Goal: Register for event/course: Sign up to attend an event or enroll in a course

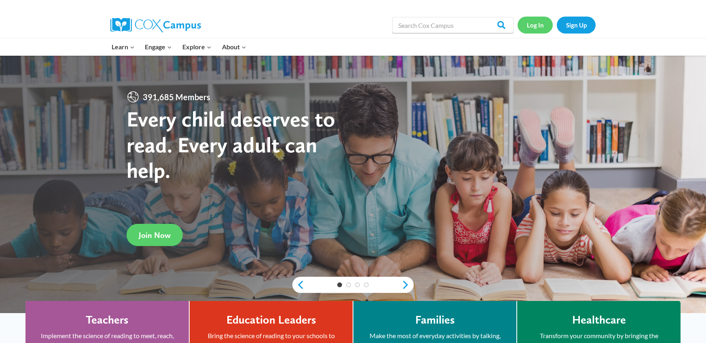
click at [538, 25] on link "Log In" at bounding box center [535, 25] width 35 height 17
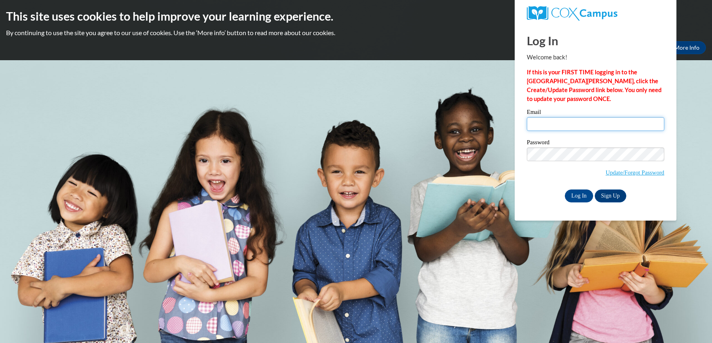
click at [560, 128] on input "Email" at bounding box center [596, 124] width 138 height 14
type input "flincicu@waukesha.k12.wi.us"
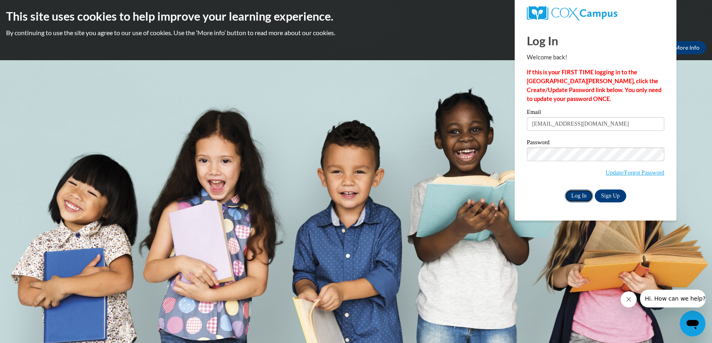
click at [582, 197] on input "Log In" at bounding box center [579, 196] width 28 height 13
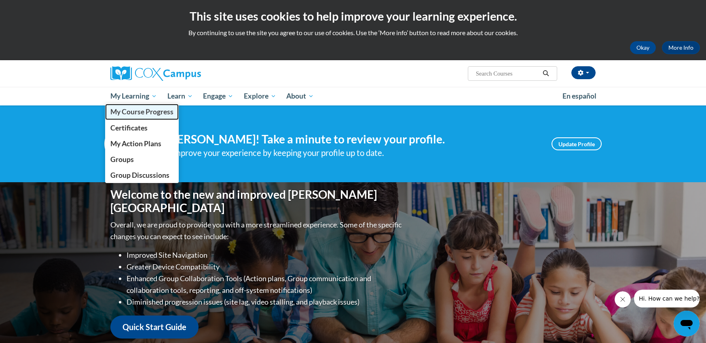
click at [143, 112] on span "My Course Progress" at bounding box center [141, 112] width 63 height 8
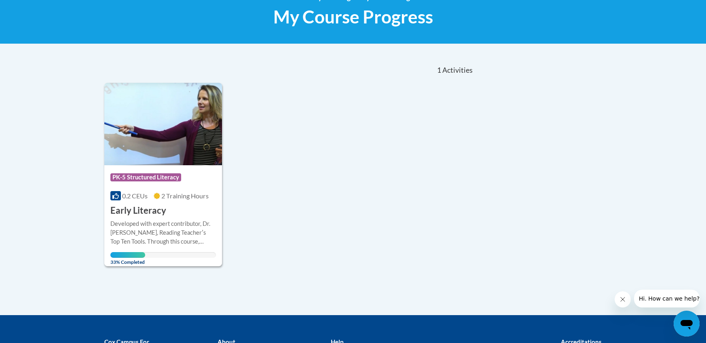
scroll to position [172, 0]
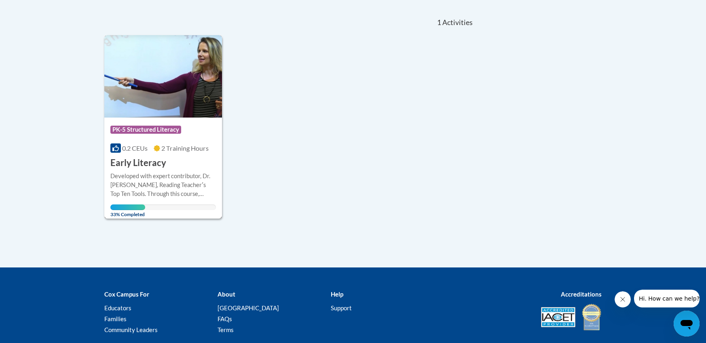
click at [163, 155] on div "Course Category: PK-5 Structured Literacy 0.2 CEUs 2 Training Hours COURSE Earl…" at bounding box center [163, 144] width 118 height 52
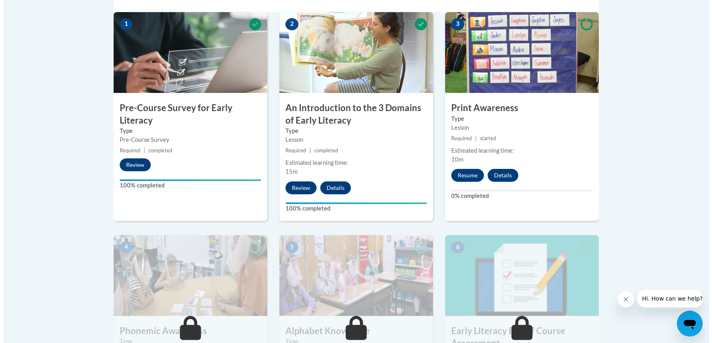
scroll to position [240, 0]
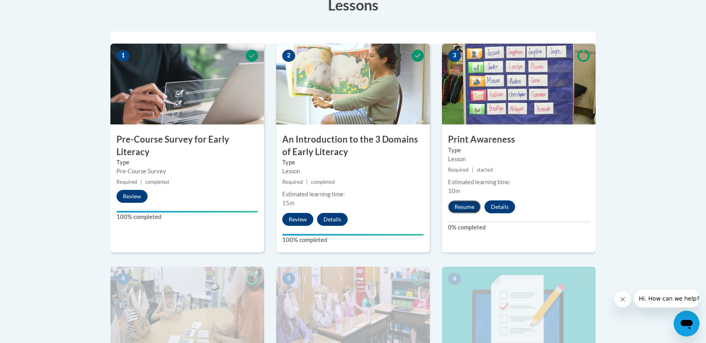
click at [460, 205] on button "Resume" at bounding box center [464, 207] width 33 height 13
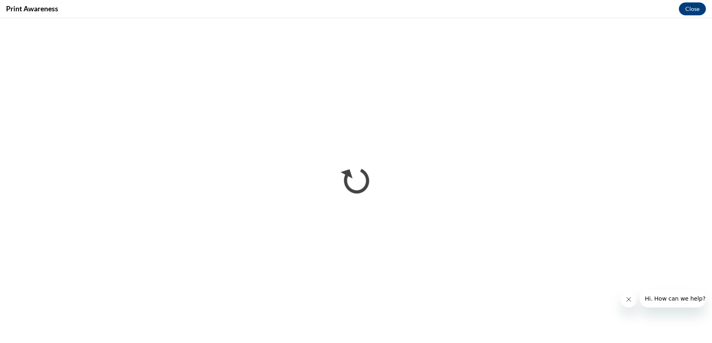
scroll to position [0, 0]
click at [628, 299] on icon "Close message from company" at bounding box center [629, 300] width 6 height 6
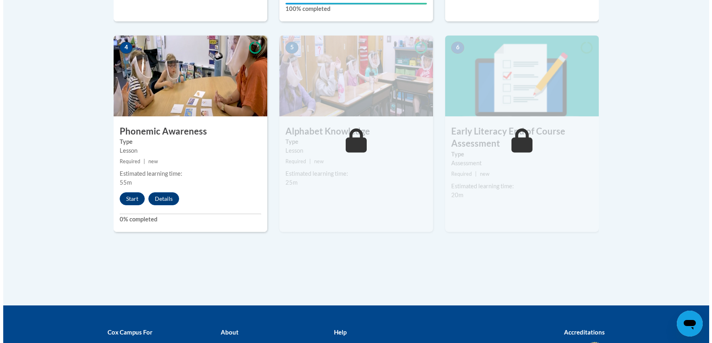
scroll to position [484, 0]
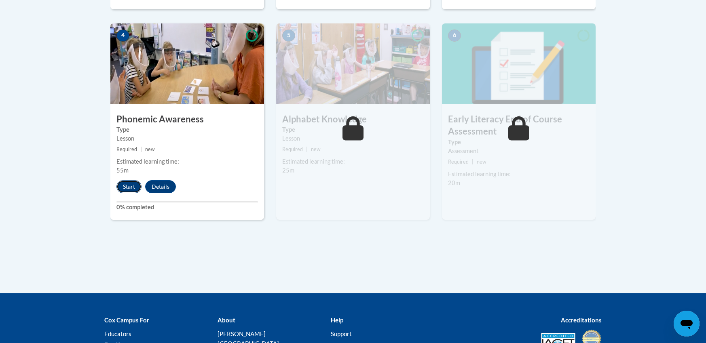
click at [127, 185] on button "Start" at bounding box center [129, 186] width 25 height 13
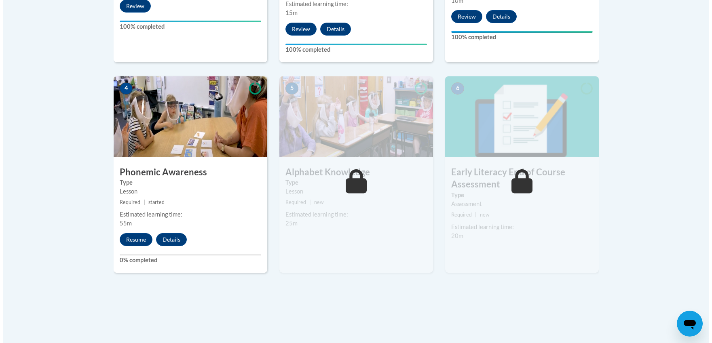
scroll to position [431, 0]
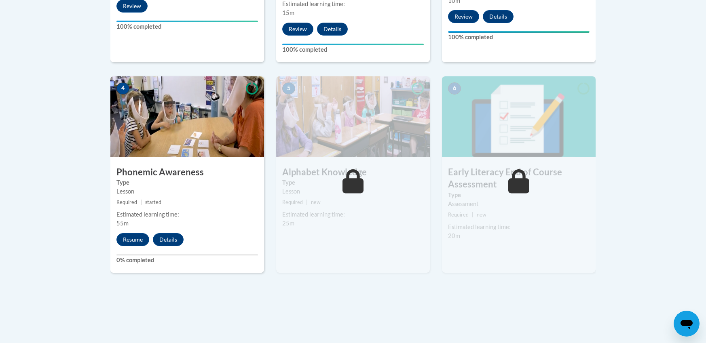
click at [141, 205] on span "|" at bounding box center [141, 202] width 2 height 6
click at [135, 240] on button "Resume" at bounding box center [133, 239] width 33 height 13
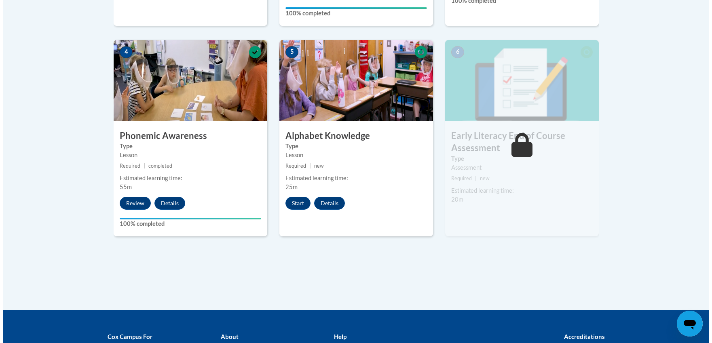
scroll to position [466, 0]
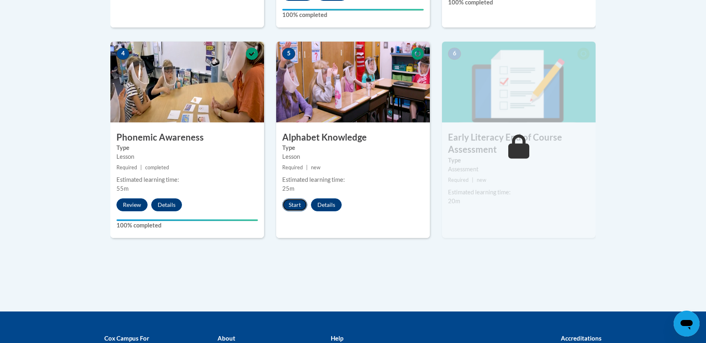
click at [291, 201] on button "Start" at bounding box center [294, 205] width 25 height 13
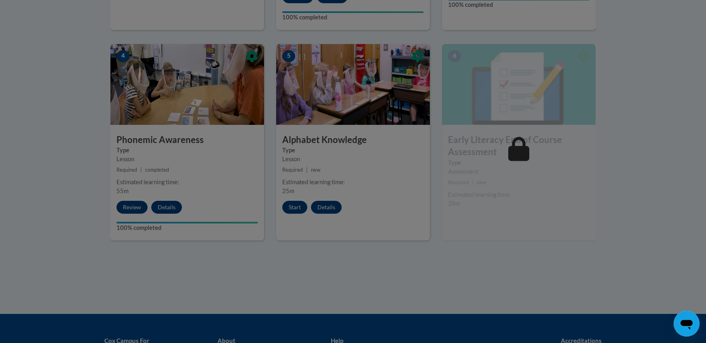
scroll to position [461, 0]
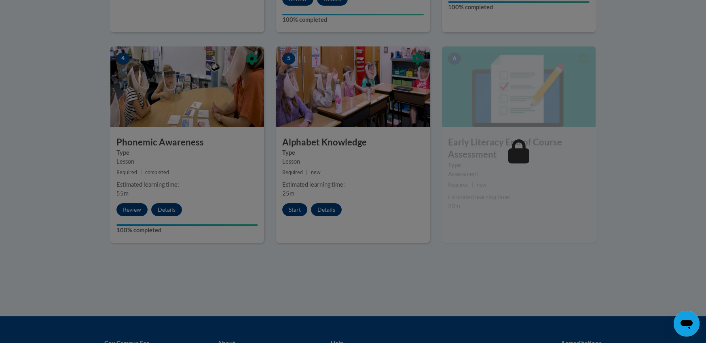
click at [382, 145] on div at bounding box center [353, 171] width 706 height 343
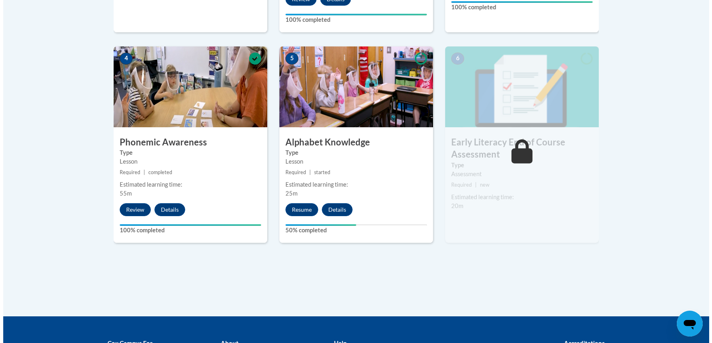
scroll to position [408, 0]
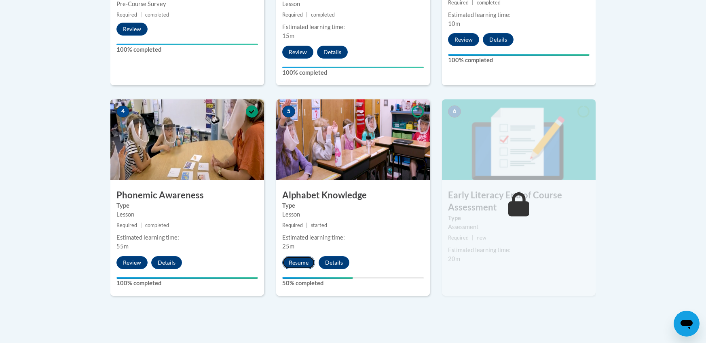
click at [301, 262] on button "Resume" at bounding box center [298, 262] width 33 height 13
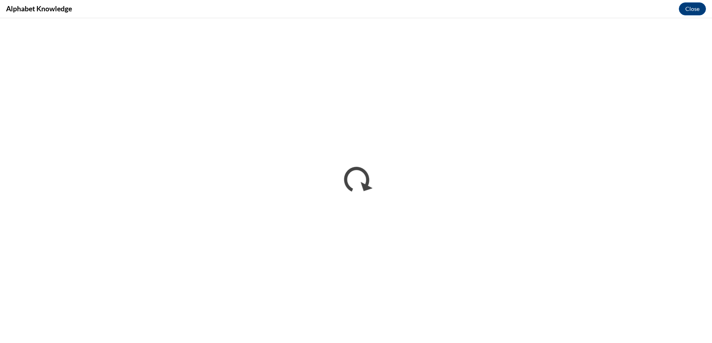
scroll to position [0, 0]
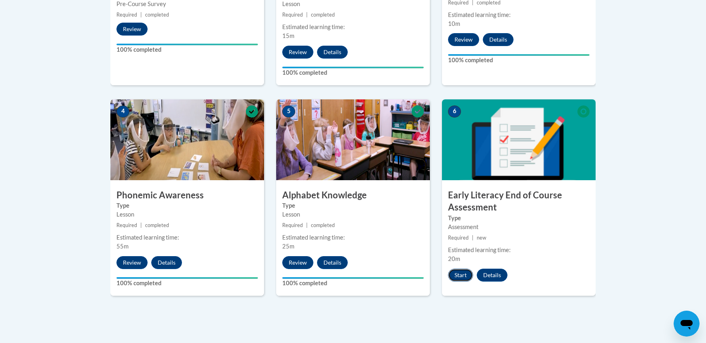
click at [462, 276] on button "Start" at bounding box center [460, 275] width 25 height 13
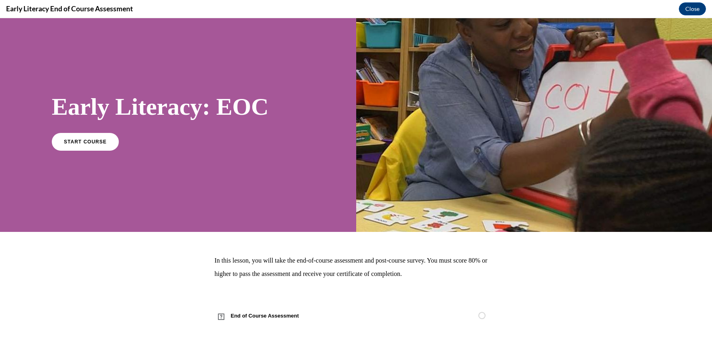
scroll to position [15, 0]
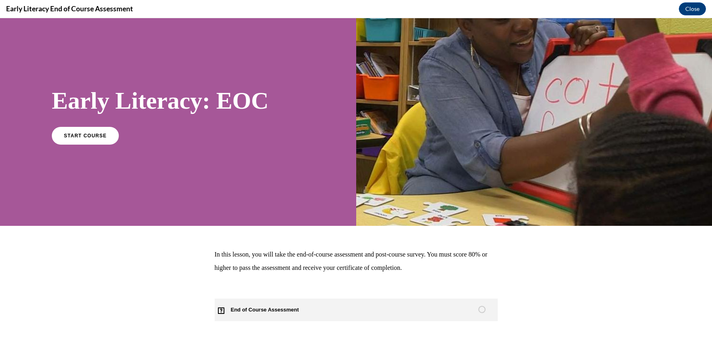
click at [240, 309] on span "End of Course Assessment" at bounding box center [270, 310] width 110 height 23
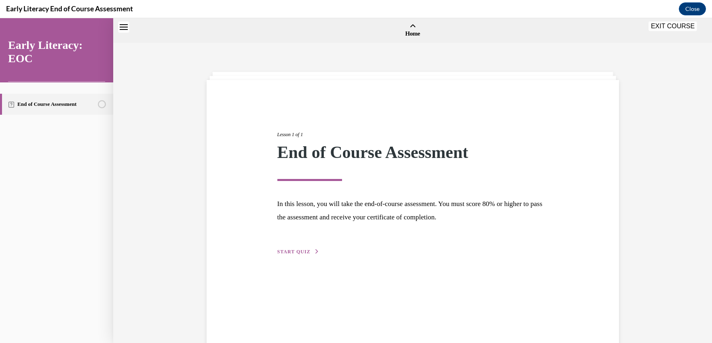
scroll to position [25, 0]
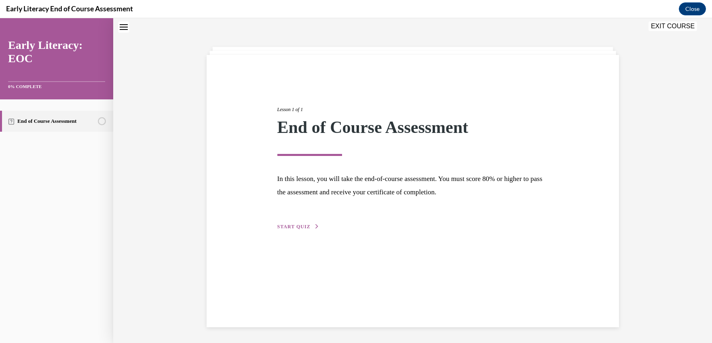
click at [294, 226] on span "START QUIZ" at bounding box center [294, 227] width 33 height 6
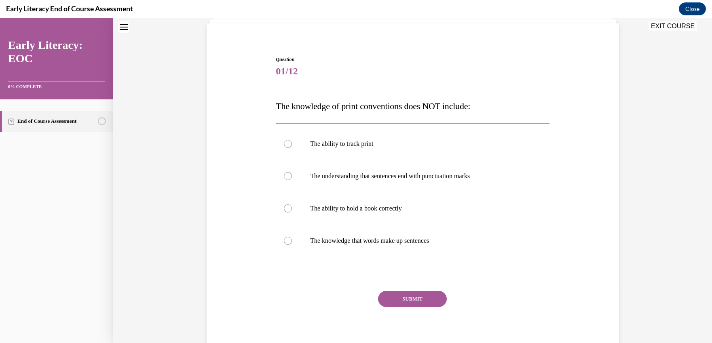
scroll to position [57, 0]
click at [282, 147] on div at bounding box center [413, 143] width 274 height 32
click at [288, 208] on div at bounding box center [288, 208] width 8 height 8
click at [413, 299] on button "SUBMIT" at bounding box center [412, 299] width 69 height 16
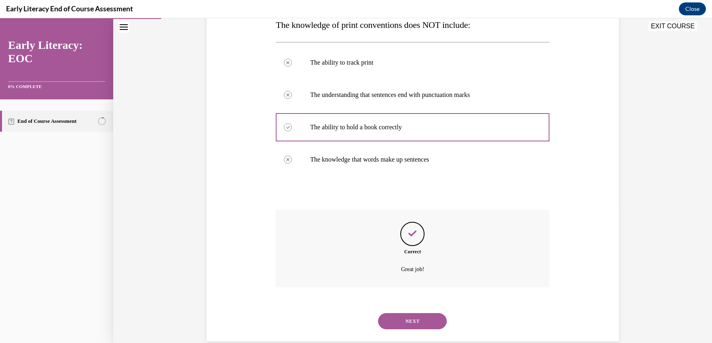
scroll to position [153, 0]
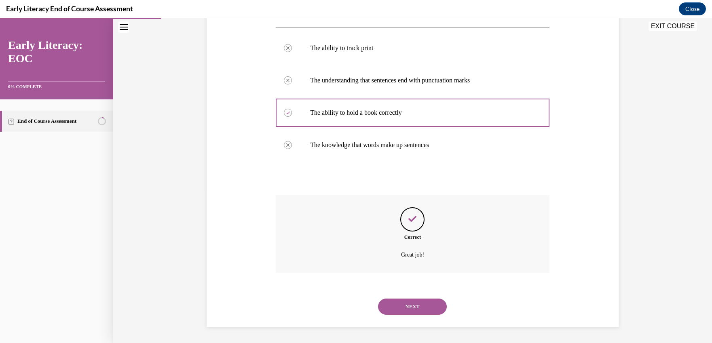
click at [411, 307] on button "NEXT" at bounding box center [412, 307] width 69 height 16
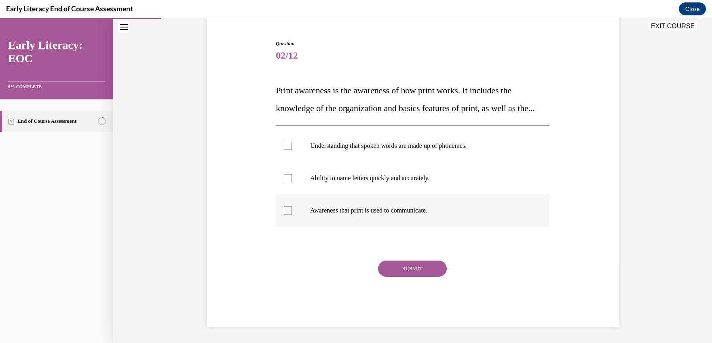
click at [280, 210] on div at bounding box center [413, 211] width 274 height 32
click at [399, 271] on button "SUBMIT" at bounding box center [412, 269] width 69 height 16
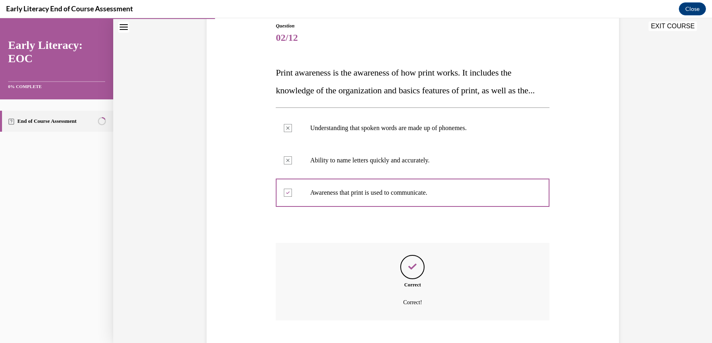
scroll to position [156, 0]
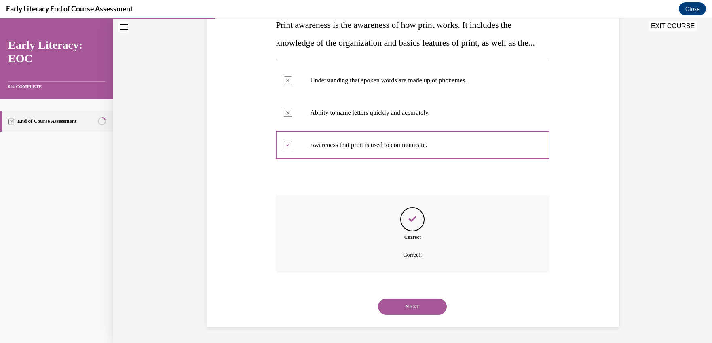
click at [404, 308] on button "NEXT" at bounding box center [412, 307] width 69 height 16
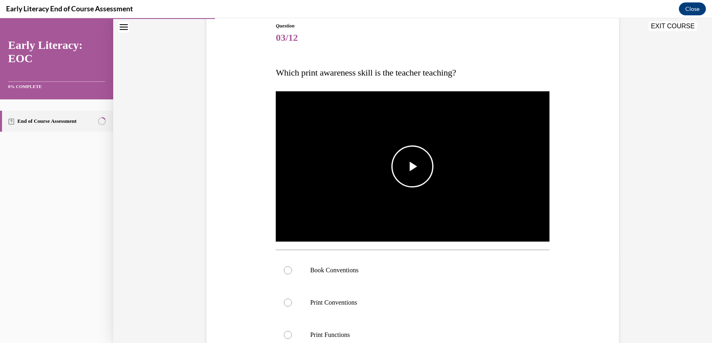
scroll to position [101, 0]
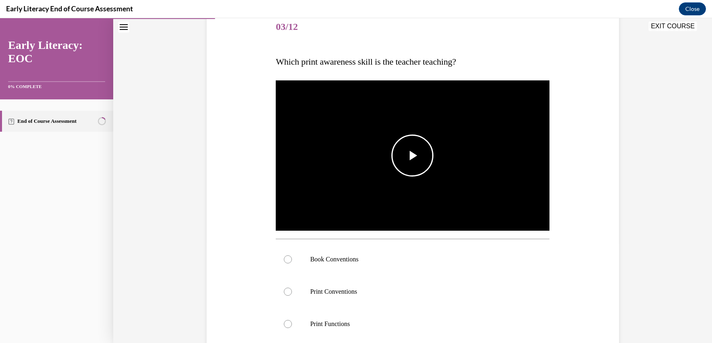
click at [413, 156] on span "Video player" at bounding box center [413, 156] width 0 height 0
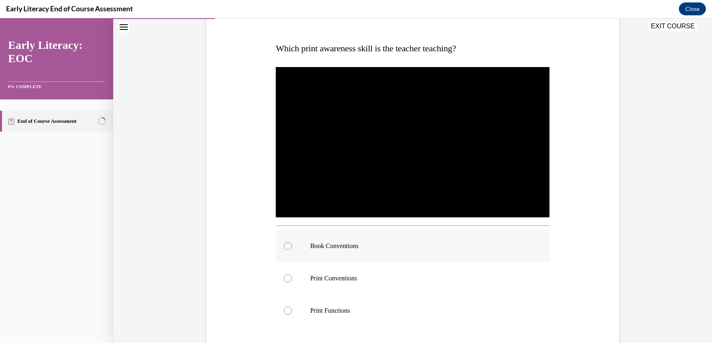
scroll to position [118, 0]
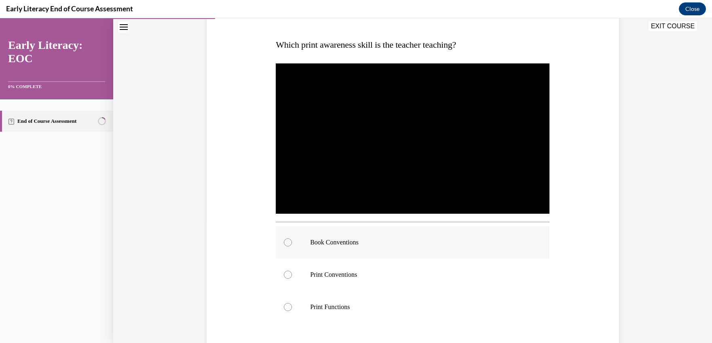
click at [284, 241] on div at bounding box center [288, 243] width 8 height 8
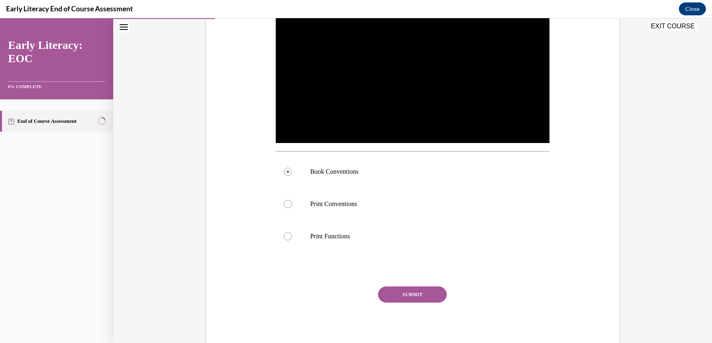
click at [422, 290] on button "SUBMIT" at bounding box center [412, 295] width 69 height 16
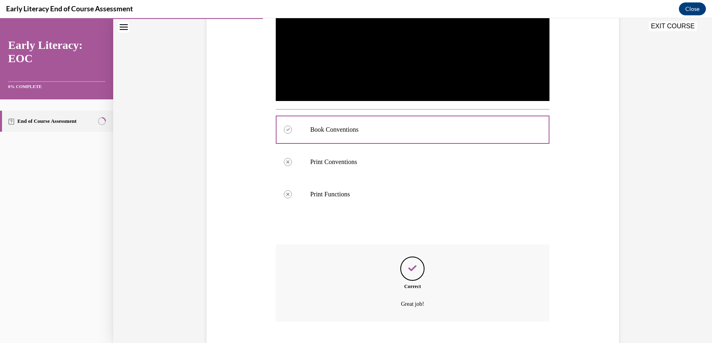
scroll to position [280, 0]
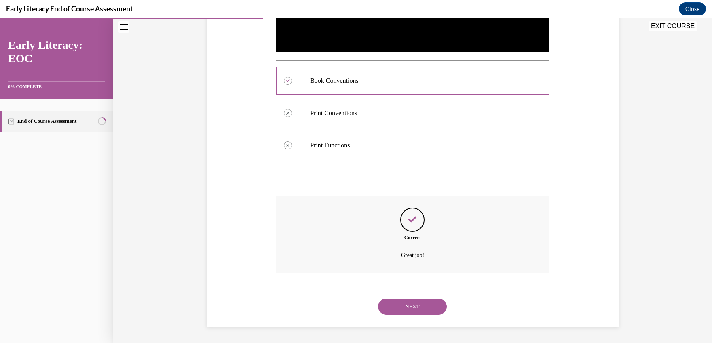
click at [429, 307] on button "NEXT" at bounding box center [412, 307] width 69 height 16
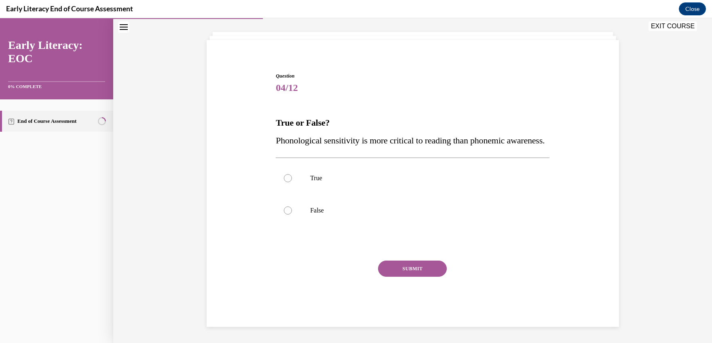
scroll to position [58, 0]
click at [284, 175] on div at bounding box center [288, 178] width 8 height 8
click at [422, 273] on button "SUBMIT" at bounding box center [412, 269] width 69 height 16
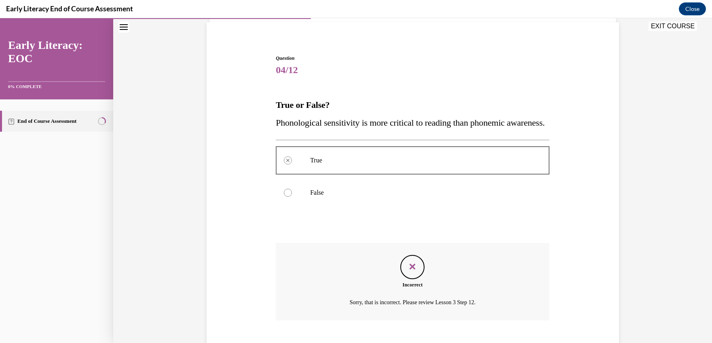
scroll to position [123, 0]
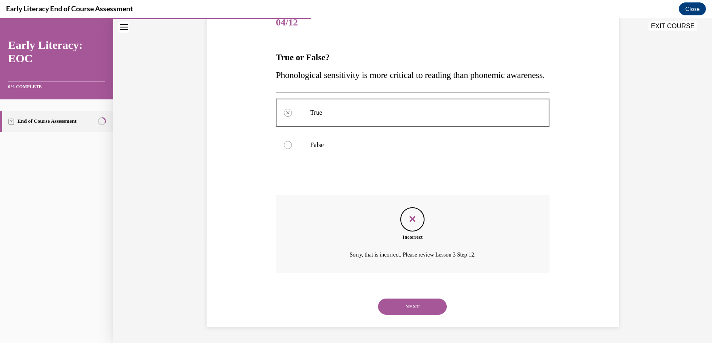
click at [404, 303] on button "NEXT" at bounding box center [412, 307] width 69 height 16
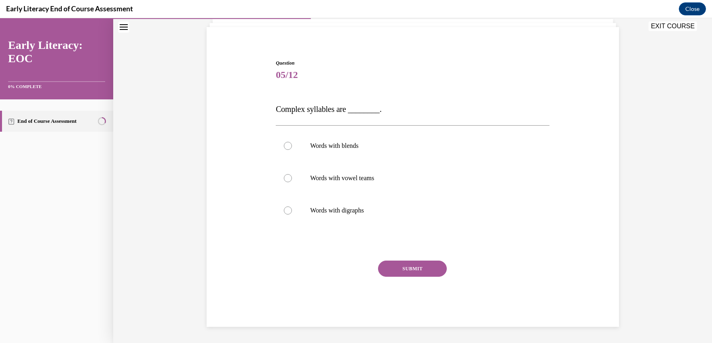
scroll to position [53, 0]
click at [284, 142] on div at bounding box center [288, 146] width 8 height 8
click at [405, 270] on button "SUBMIT" at bounding box center [412, 269] width 69 height 16
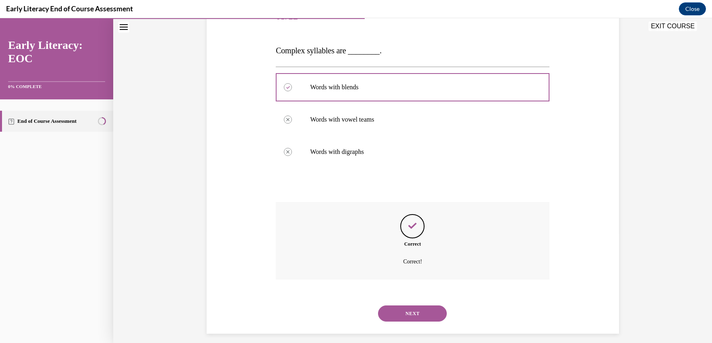
scroll to position [119, 0]
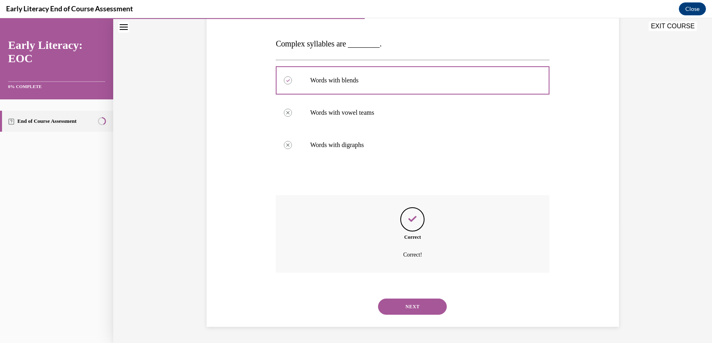
click at [409, 306] on button "NEXT" at bounding box center [412, 307] width 69 height 16
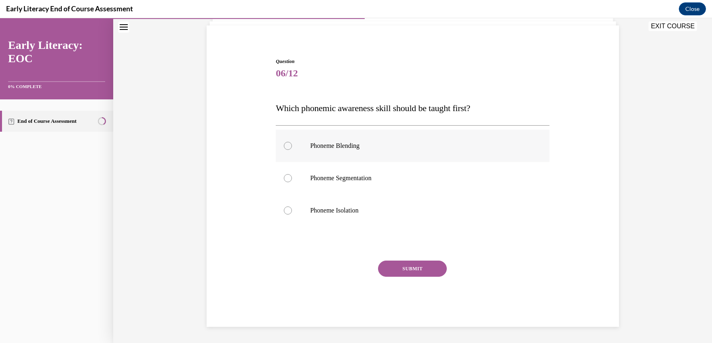
click at [284, 143] on div at bounding box center [288, 146] width 8 height 8
click at [404, 271] on button "SUBMIT" at bounding box center [412, 269] width 69 height 16
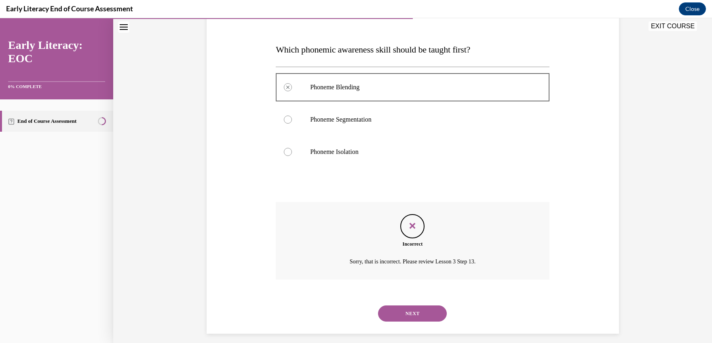
scroll to position [120, 0]
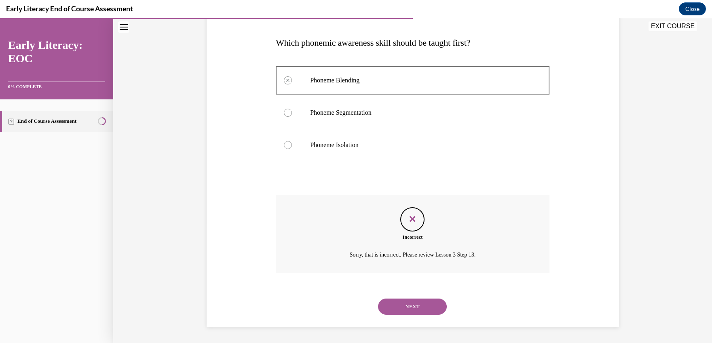
click at [411, 314] on button "NEXT" at bounding box center [412, 307] width 69 height 16
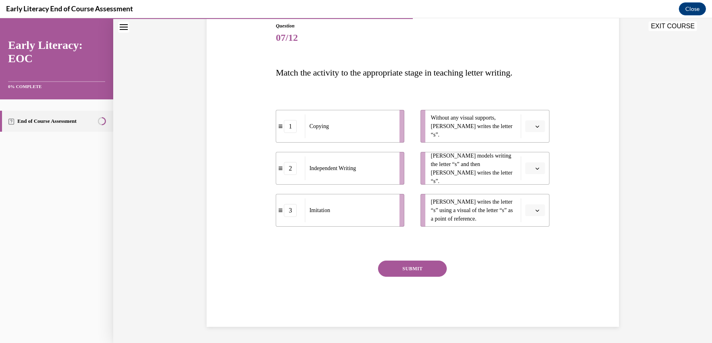
click at [536, 126] on icon "button" at bounding box center [538, 127] width 4 height 4
click at [533, 174] on div "2" at bounding box center [531, 177] width 20 height 16
click at [536, 169] on icon "button" at bounding box center [538, 169] width 4 height 4
click at [533, 200] on div "1" at bounding box center [531, 203] width 20 height 16
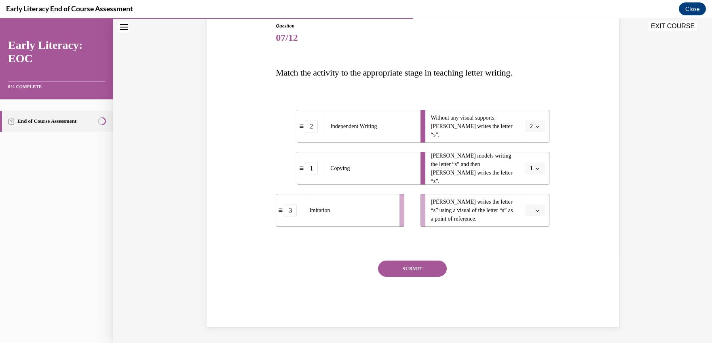
click at [536, 211] on icon "button" at bounding box center [538, 211] width 4 height 4
click at [534, 276] on div "3" at bounding box center [531, 277] width 20 height 16
click at [409, 272] on button "SUBMIT" at bounding box center [412, 269] width 69 height 16
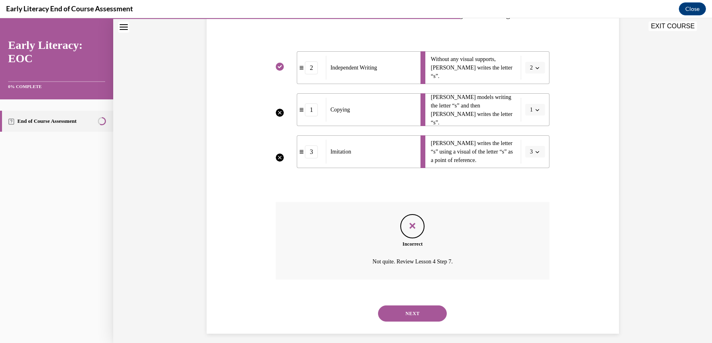
scroll to position [156, 0]
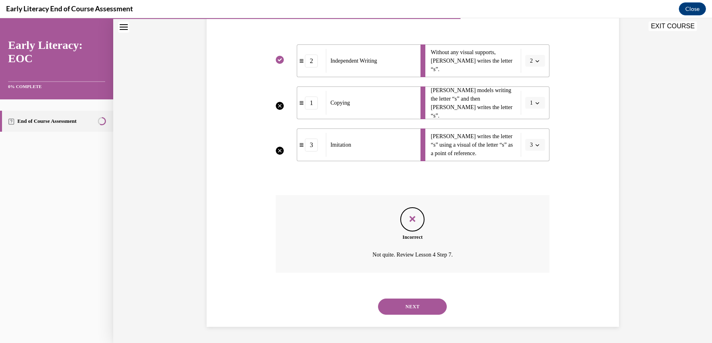
click at [410, 309] on button "NEXT" at bounding box center [412, 307] width 69 height 16
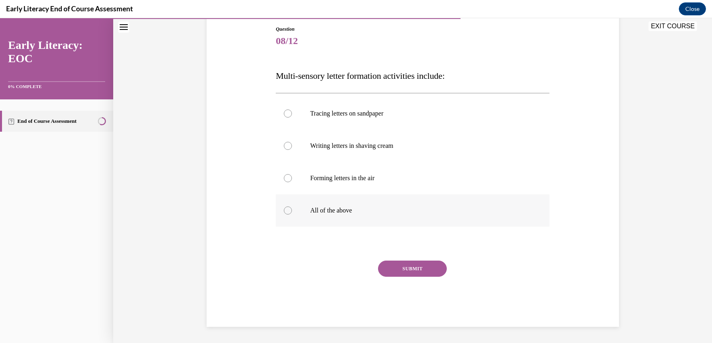
click at [284, 209] on div at bounding box center [288, 211] width 8 height 8
click at [404, 272] on button "SUBMIT" at bounding box center [412, 269] width 69 height 16
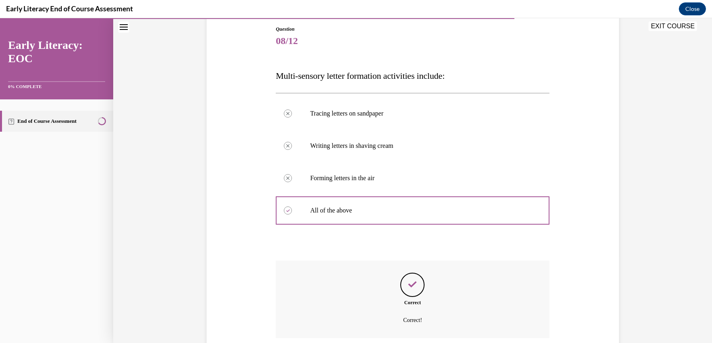
scroll to position [153, 0]
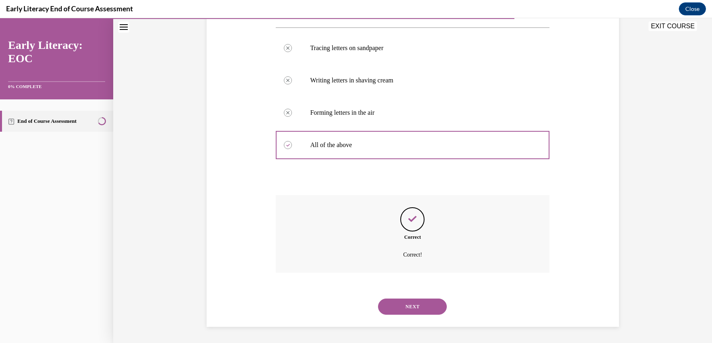
click at [411, 306] on button "NEXT" at bounding box center [412, 307] width 69 height 16
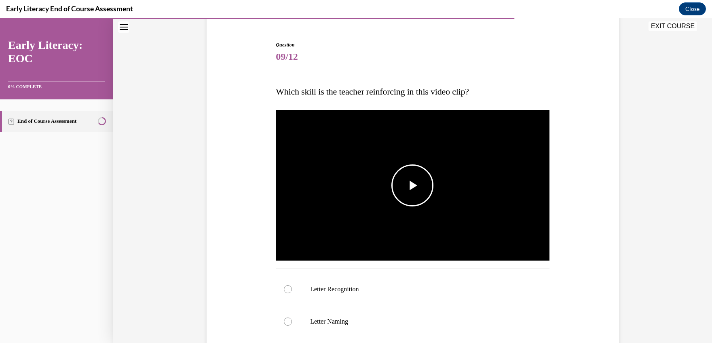
scroll to position [106, 0]
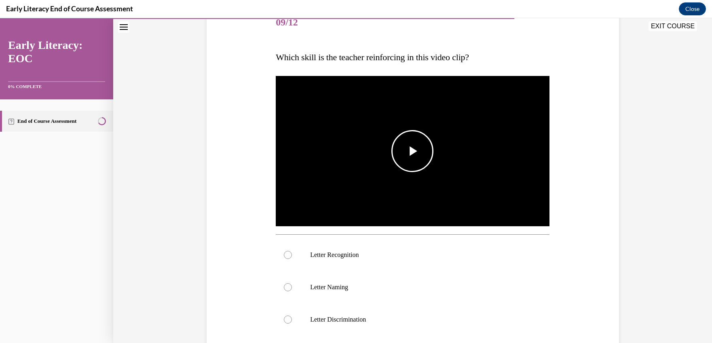
click at [413, 151] on span "Video player" at bounding box center [413, 151] width 0 height 0
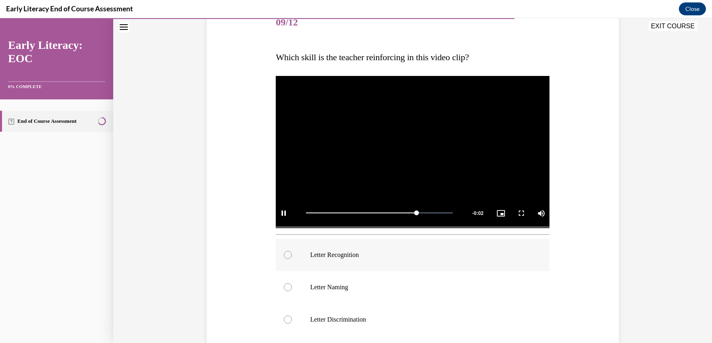
click at [284, 252] on div at bounding box center [288, 255] width 8 height 8
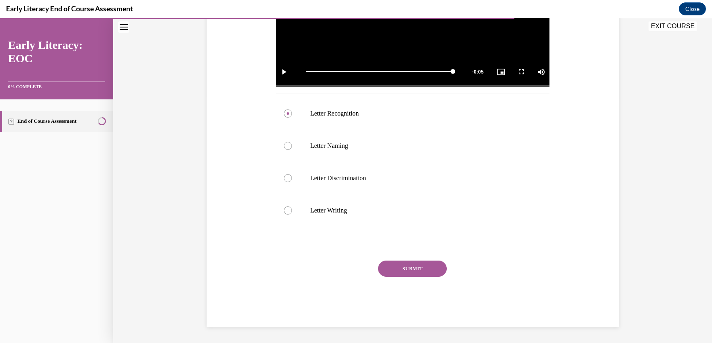
click at [416, 271] on button "SUBMIT" at bounding box center [412, 269] width 69 height 16
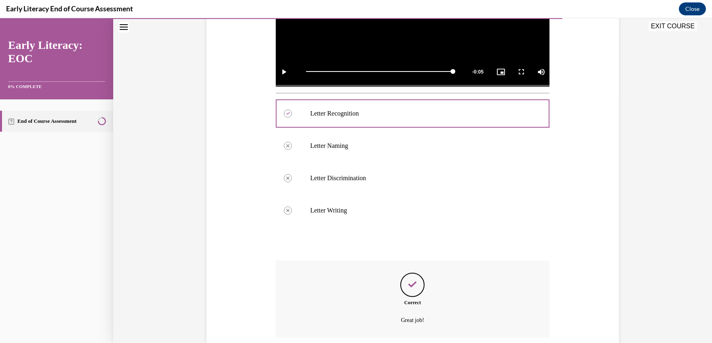
scroll to position [312, 0]
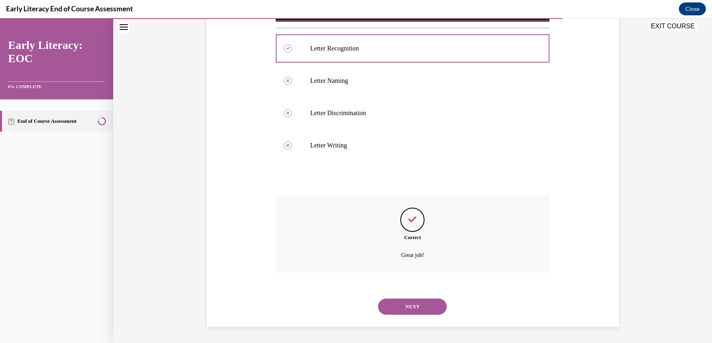
click at [409, 308] on button "NEXT" at bounding box center [412, 307] width 69 height 16
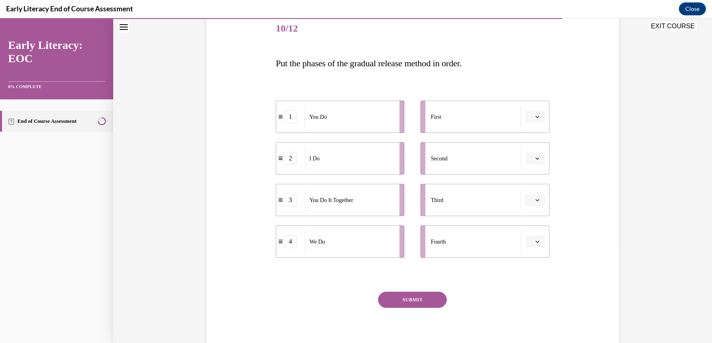
scroll to position [98, 0]
click at [536, 118] on icon "button" at bounding box center [538, 118] width 4 height 4
click at [532, 166] on div "2" at bounding box center [531, 169] width 20 height 16
click at [534, 163] on button "button" at bounding box center [536, 160] width 20 height 12
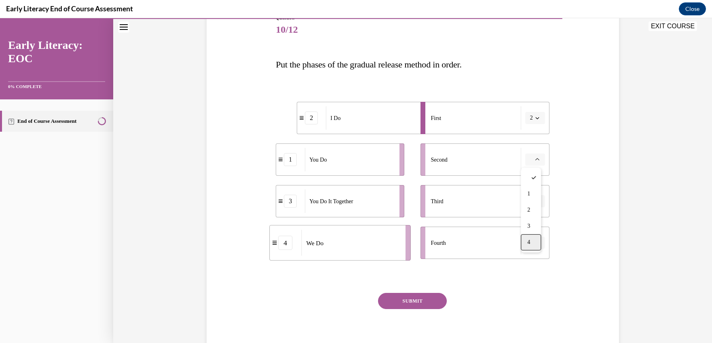
click at [533, 237] on div "4" at bounding box center [531, 243] width 20 height 16
click at [536, 199] on icon "button" at bounding box center [538, 201] width 4 height 4
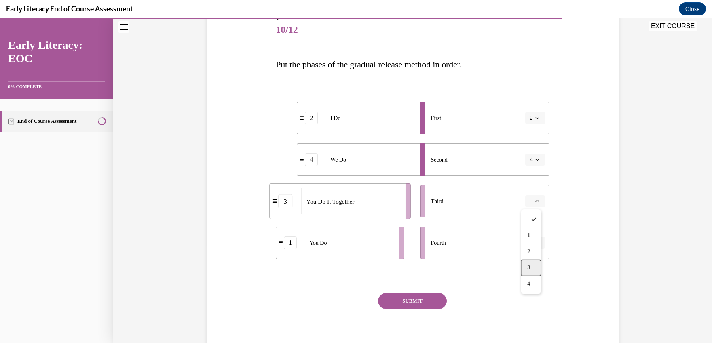
click at [535, 266] on div "3" at bounding box center [531, 268] width 20 height 16
click at [536, 243] on icon "button" at bounding box center [538, 243] width 4 height 4
click at [534, 276] on div "1" at bounding box center [531, 277] width 20 height 16
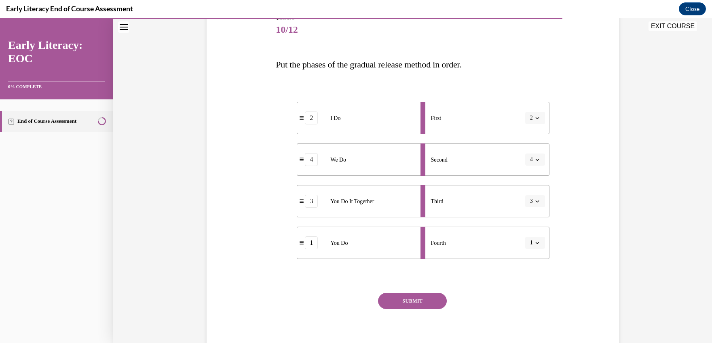
click at [408, 301] on button "SUBMIT" at bounding box center [412, 301] width 69 height 16
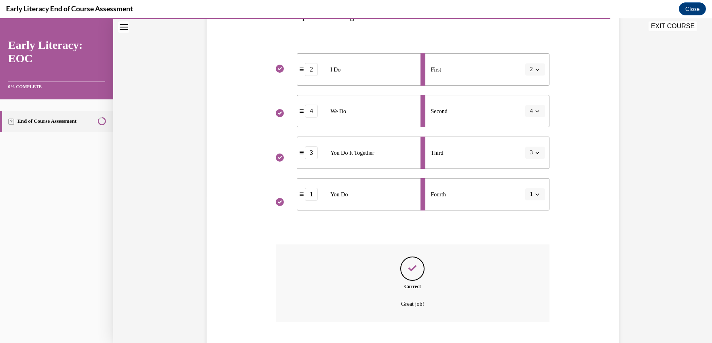
scroll to position [196, 0]
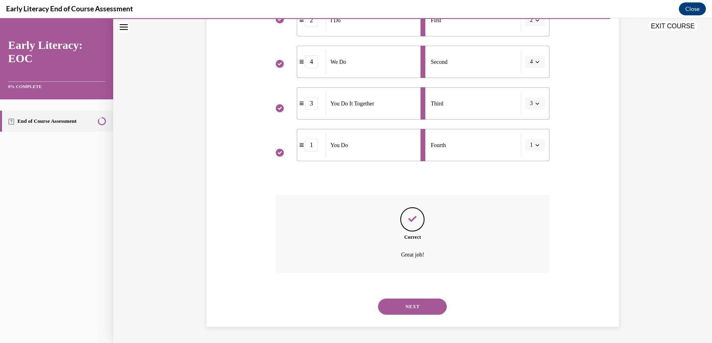
click at [406, 312] on button "NEXT" at bounding box center [412, 307] width 69 height 16
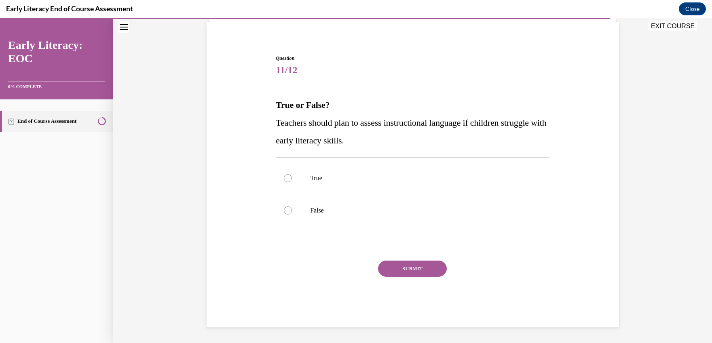
scroll to position [58, 0]
click at [285, 175] on div at bounding box center [288, 178] width 8 height 8
click at [284, 182] on div at bounding box center [413, 178] width 274 height 32
click at [401, 269] on button "SUBMIT" at bounding box center [412, 269] width 69 height 16
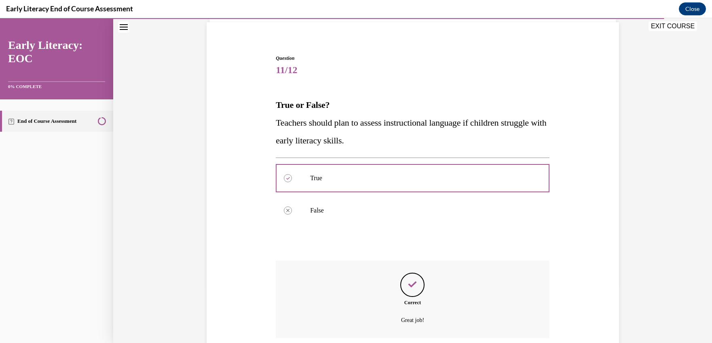
scroll to position [123, 0]
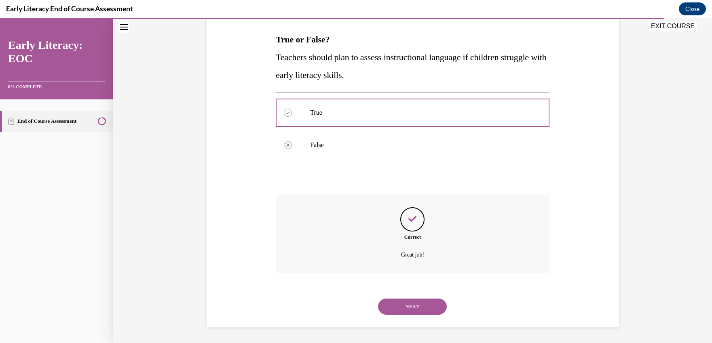
click at [404, 309] on button "NEXT" at bounding box center [412, 307] width 69 height 16
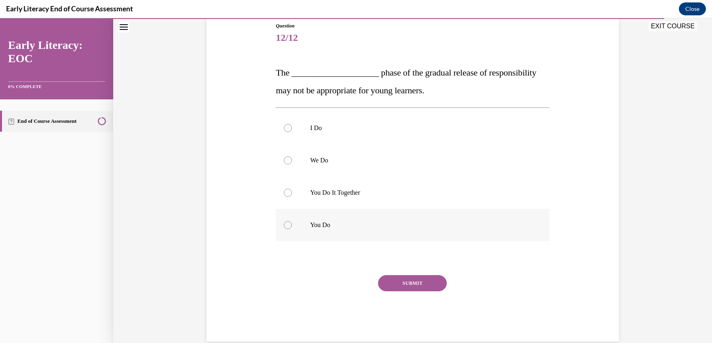
click at [284, 223] on div at bounding box center [288, 225] width 8 height 8
click at [424, 279] on button "SUBMIT" at bounding box center [412, 284] width 69 height 16
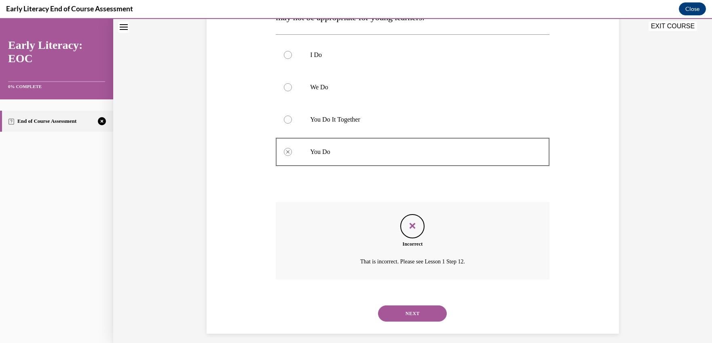
scroll to position [170, 0]
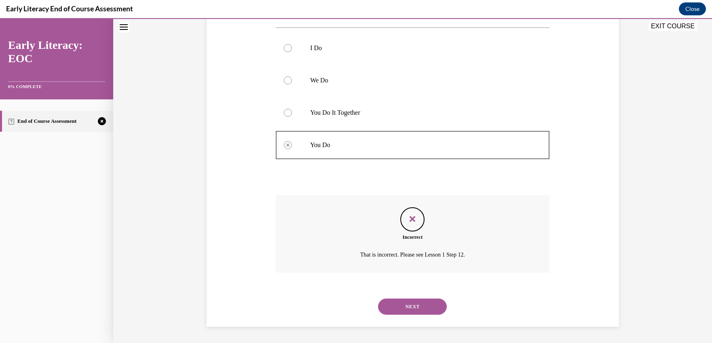
click at [412, 306] on button "NEXT" at bounding box center [412, 307] width 69 height 16
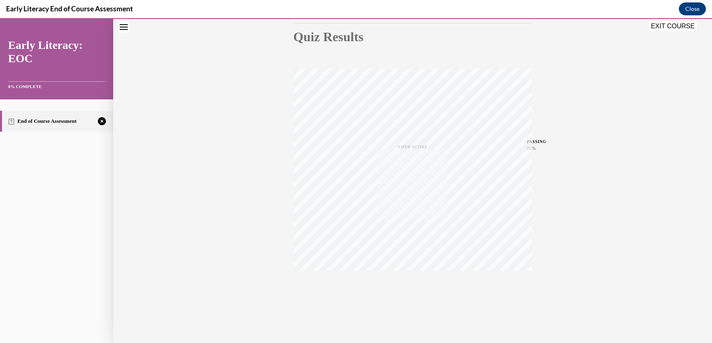
scroll to position [89, 0]
click at [410, 293] on icon "button" at bounding box center [412, 294] width 29 height 9
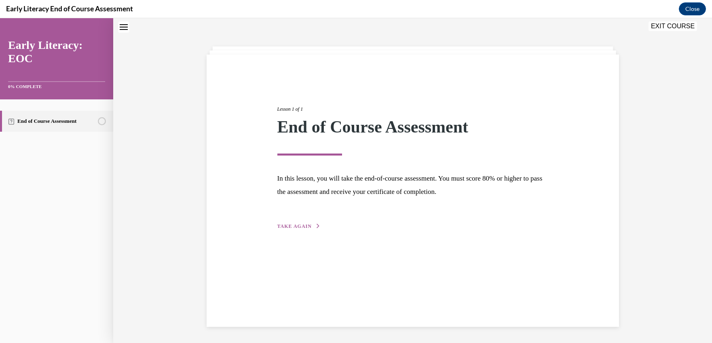
scroll to position [25, 0]
click at [298, 225] on span "TAKE AGAIN" at bounding box center [295, 227] width 34 height 6
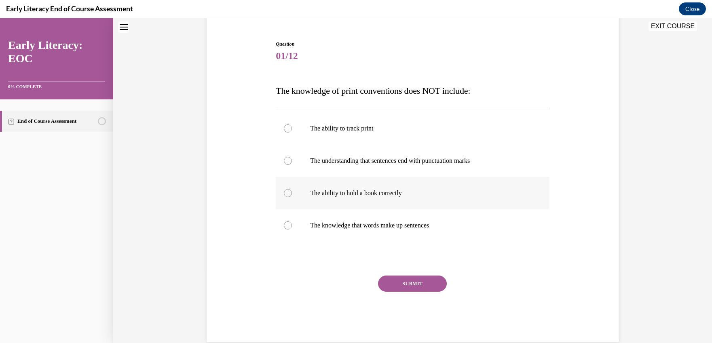
scroll to position [87, 0]
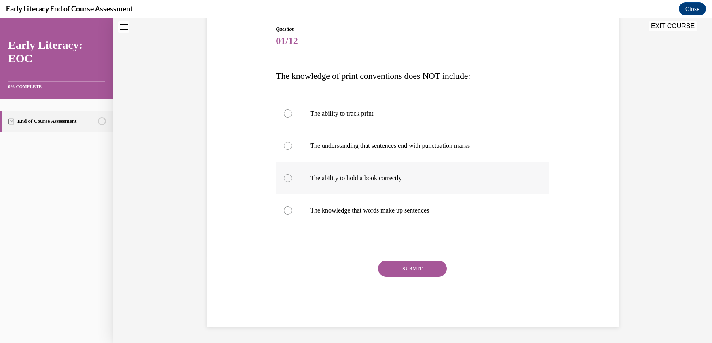
click at [286, 179] on div at bounding box center [288, 178] width 8 height 8
click at [394, 269] on button "SUBMIT" at bounding box center [412, 269] width 69 height 16
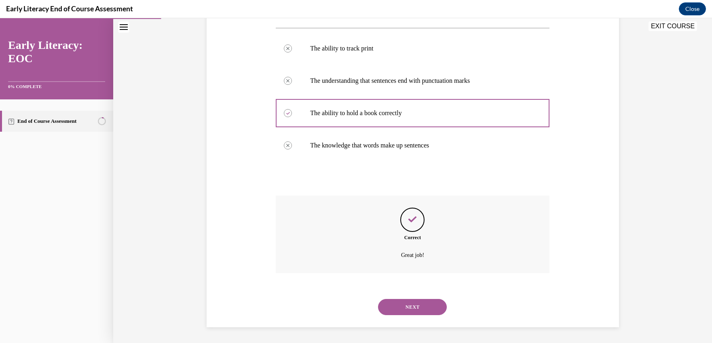
scroll to position [153, 0]
click at [402, 305] on button "NEXT" at bounding box center [412, 307] width 69 height 16
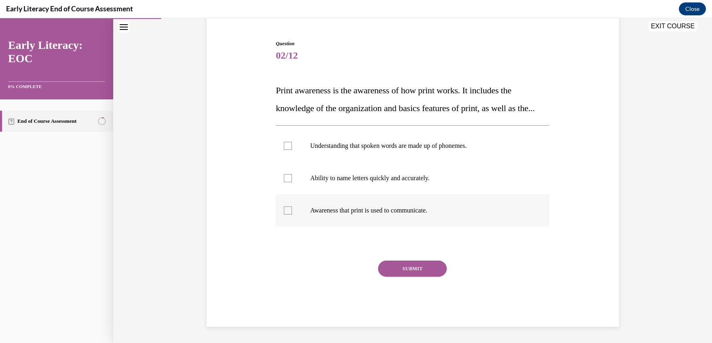
click at [284, 212] on div at bounding box center [288, 211] width 8 height 8
click at [412, 267] on button "SUBMIT" at bounding box center [412, 269] width 69 height 16
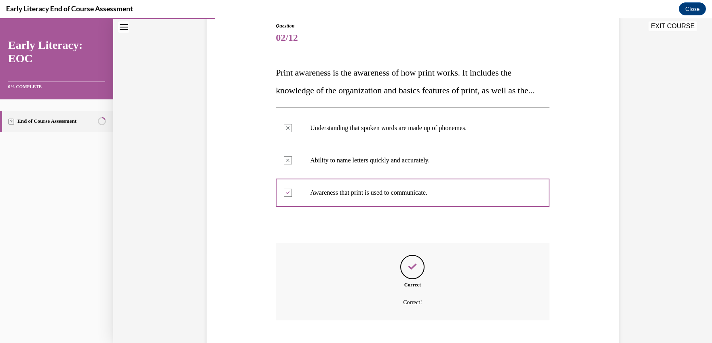
scroll to position [156, 0]
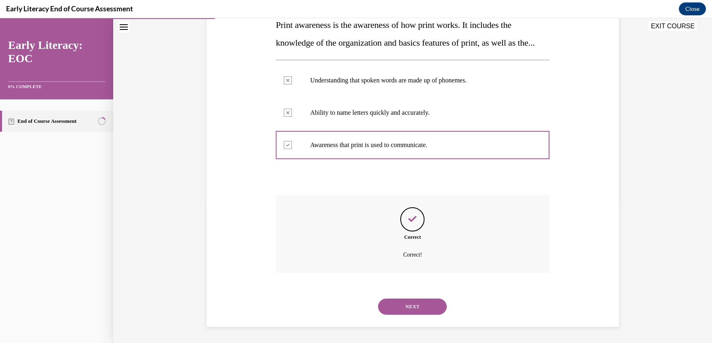
click at [401, 307] on button "NEXT" at bounding box center [412, 307] width 69 height 16
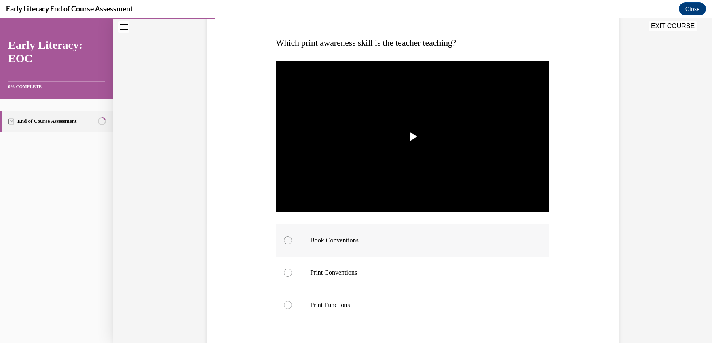
scroll to position [121, 0]
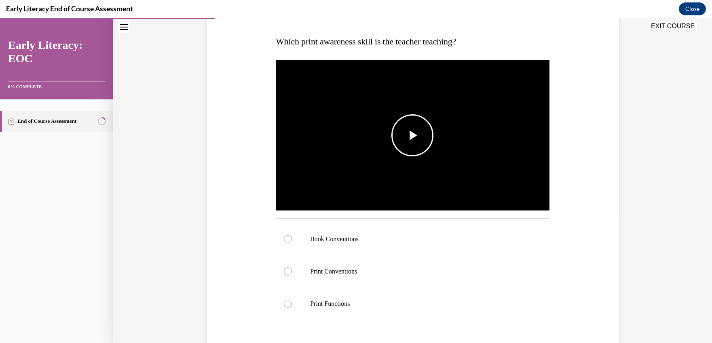
click at [413, 136] on span "Video player" at bounding box center [413, 136] width 0 height 0
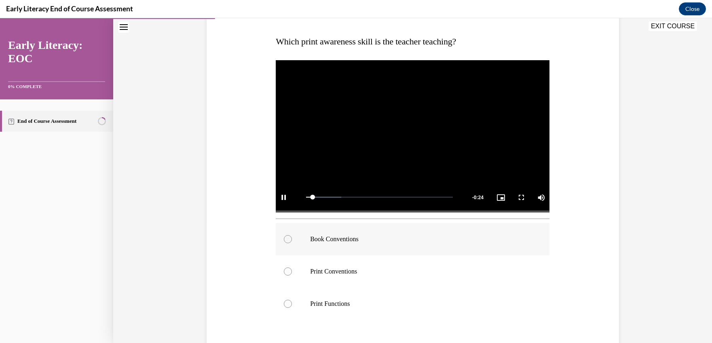
click at [286, 239] on div at bounding box center [288, 239] width 8 height 8
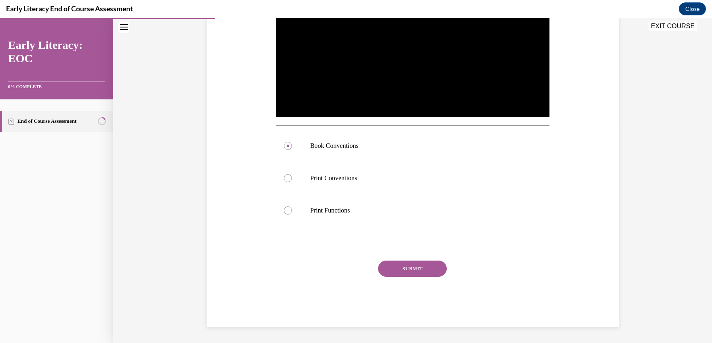
click at [405, 268] on button "SUBMIT" at bounding box center [412, 269] width 69 height 16
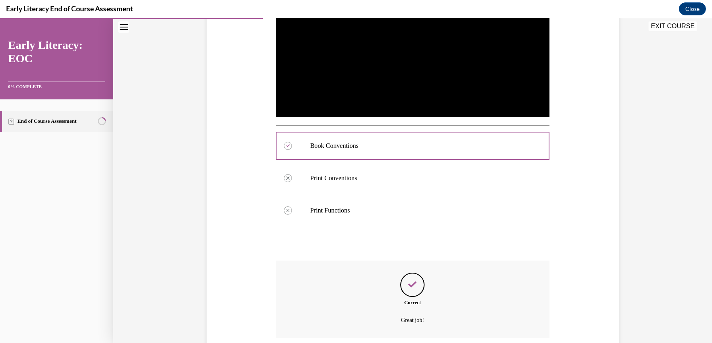
scroll to position [280, 0]
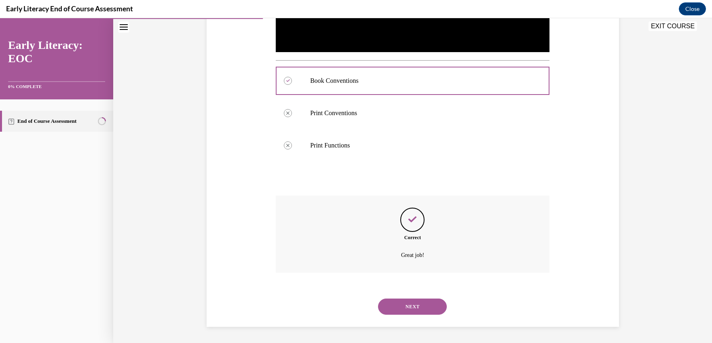
click at [401, 307] on button "NEXT" at bounding box center [412, 307] width 69 height 16
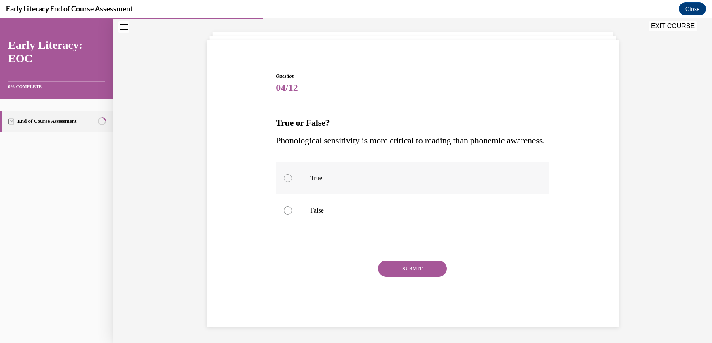
click at [285, 180] on div at bounding box center [288, 178] width 8 height 8
click at [398, 270] on button "SUBMIT" at bounding box center [412, 269] width 69 height 16
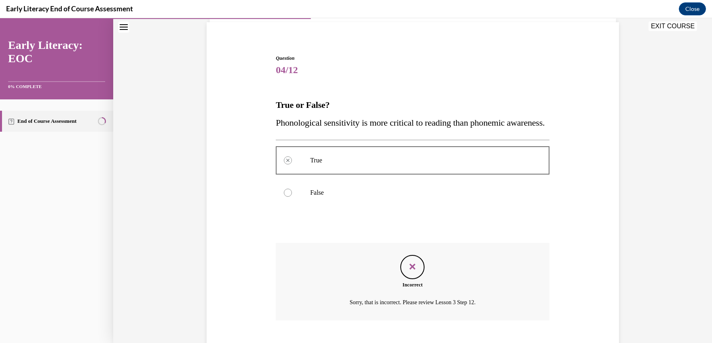
scroll to position [123, 0]
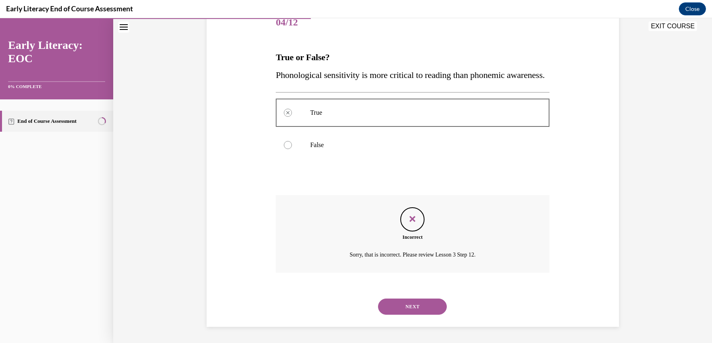
click at [409, 309] on button "NEXT" at bounding box center [412, 307] width 69 height 16
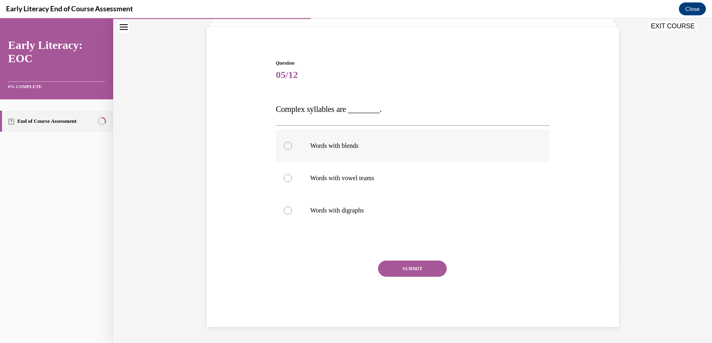
click at [284, 145] on div at bounding box center [288, 146] width 8 height 8
click at [397, 271] on button "SUBMIT" at bounding box center [412, 269] width 69 height 16
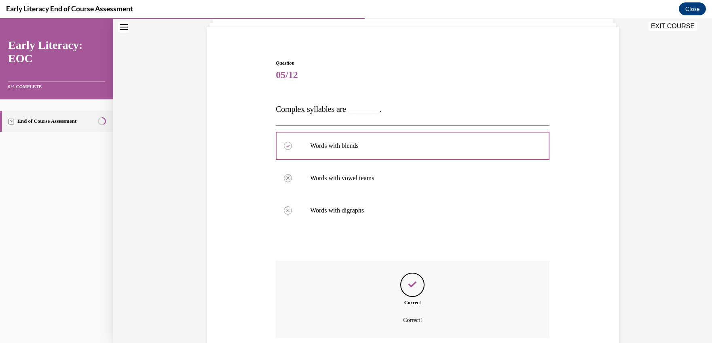
scroll to position [119, 0]
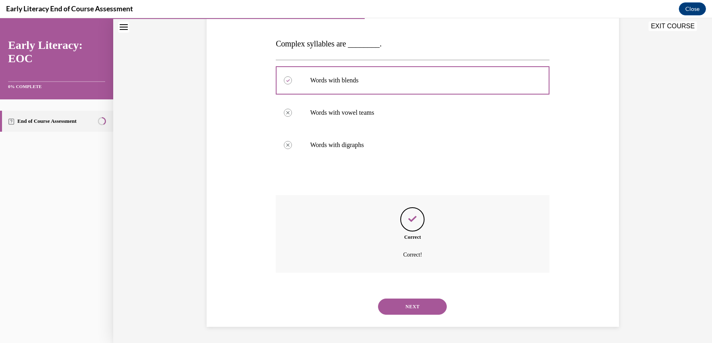
click at [410, 306] on button "NEXT" at bounding box center [412, 307] width 69 height 16
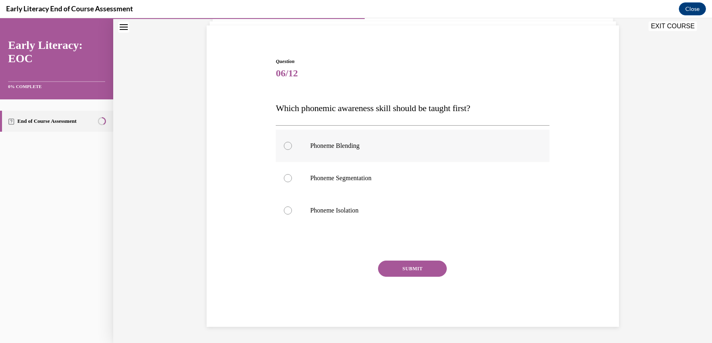
click at [284, 145] on div at bounding box center [288, 146] width 8 height 8
click at [422, 267] on button "SUBMIT" at bounding box center [412, 269] width 69 height 16
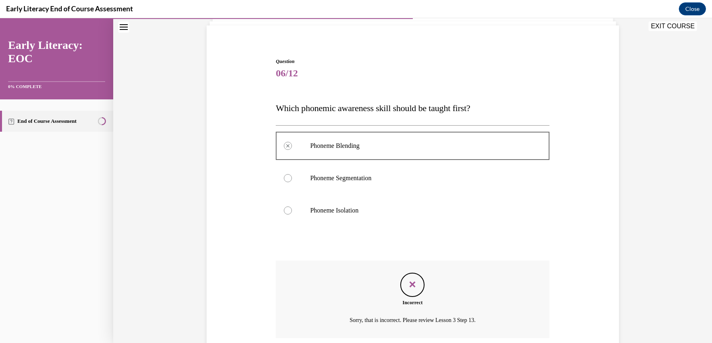
scroll to position [120, 0]
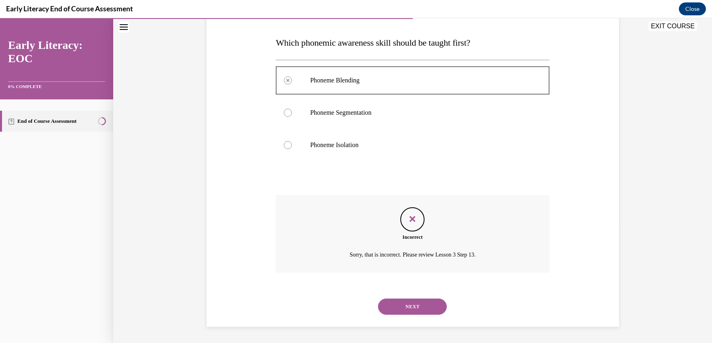
click at [401, 312] on button "NEXT" at bounding box center [412, 307] width 69 height 16
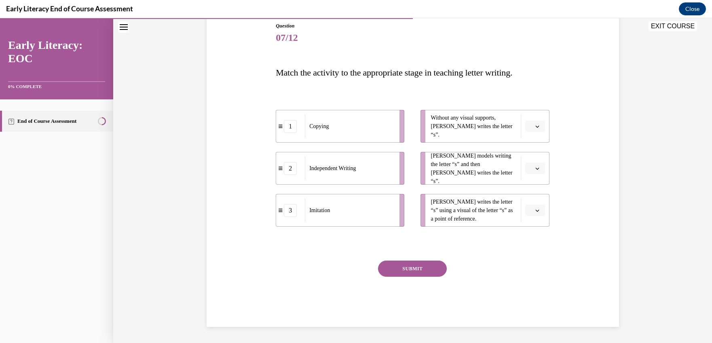
click at [532, 129] on button "button" at bounding box center [536, 127] width 20 height 12
click at [528, 175] on span "2" at bounding box center [529, 177] width 3 height 6
click at [536, 168] on icon "button" at bounding box center [538, 169] width 4 height 4
click at [528, 204] on span "1" at bounding box center [529, 202] width 3 height 6
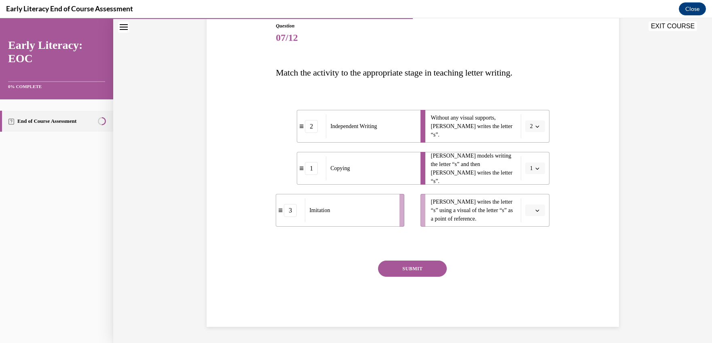
click at [536, 169] on icon "button" at bounding box center [538, 169] width 4 height 4
click at [530, 236] on div "3" at bounding box center [529, 235] width 20 height 16
click at [536, 209] on icon "button" at bounding box center [538, 211] width 4 height 4
click at [532, 246] on div "1" at bounding box center [531, 245] width 20 height 16
click at [413, 265] on button "SUBMIT" at bounding box center [412, 269] width 69 height 16
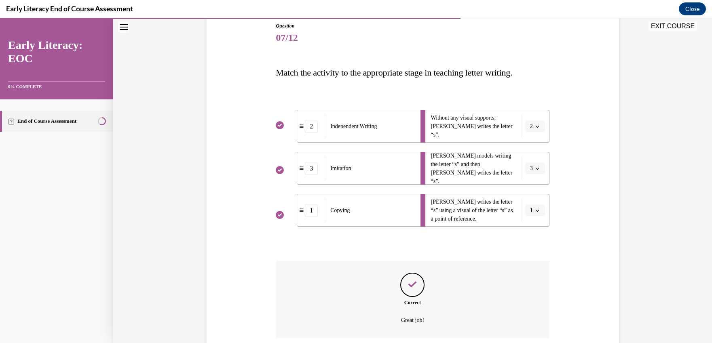
scroll to position [156, 0]
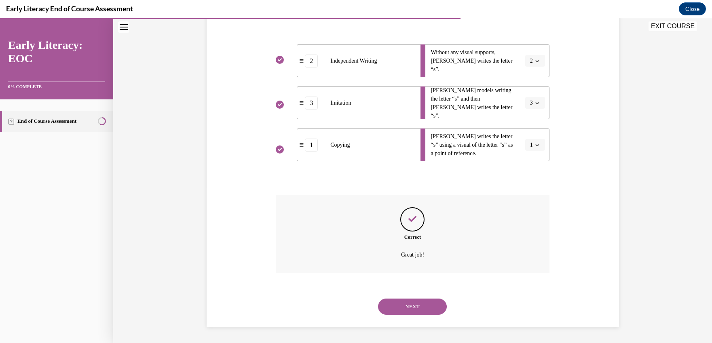
click at [410, 305] on button "NEXT" at bounding box center [412, 307] width 69 height 16
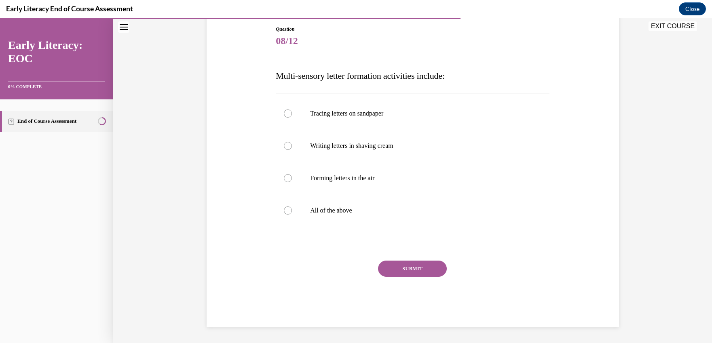
scroll to position [87, 0]
click at [284, 211] on div at bounding box center [288, 211] width 8 height 8
click at [405, 270] on button "SUBMIT" at bounding box center [412, 269] width 69 height 16
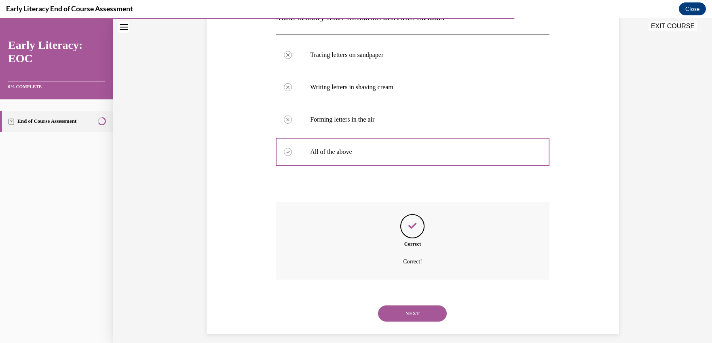
scroll to position [153, 0]
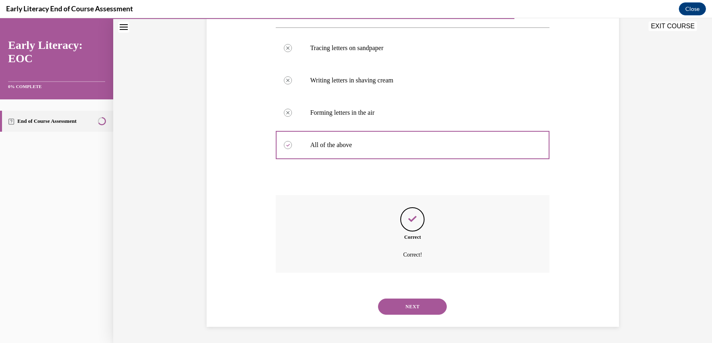
click at [406, 305] on button "NEXT" at bounding box center [412, 307] width 69 height 16
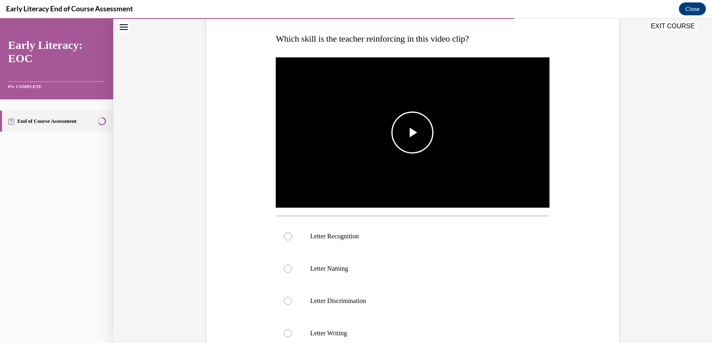
scroll to position [146, 0]
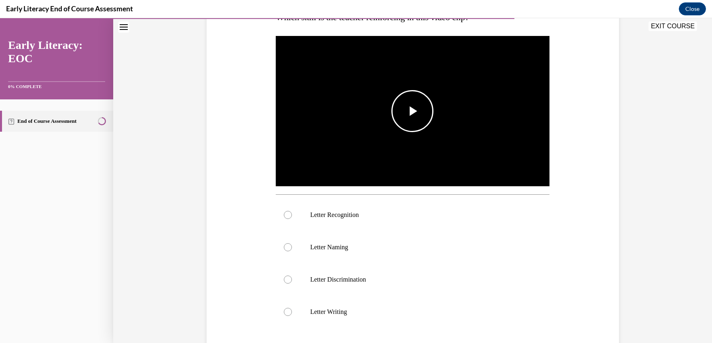
click at [413, 111] on span "Video player" at bounding box center [413, 111] width 0 height 0
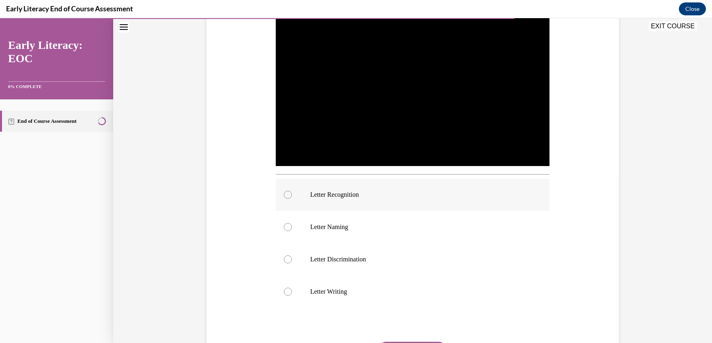
scroll to position [168, 0]
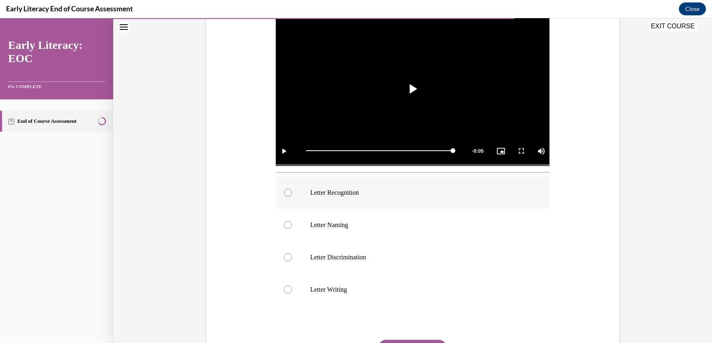
click at [289, 191] on div at bounding box center [413, 193] width 274 height 32
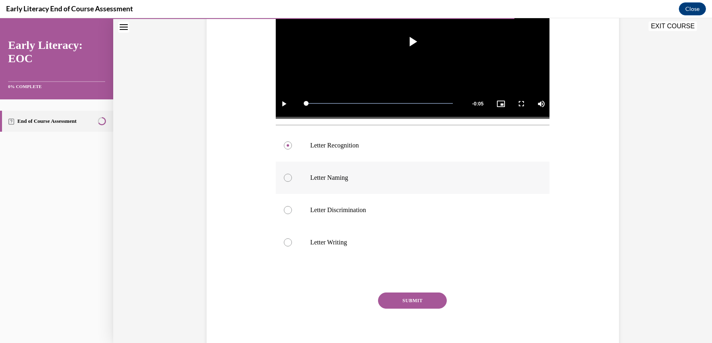
scroll to position [217, 0]
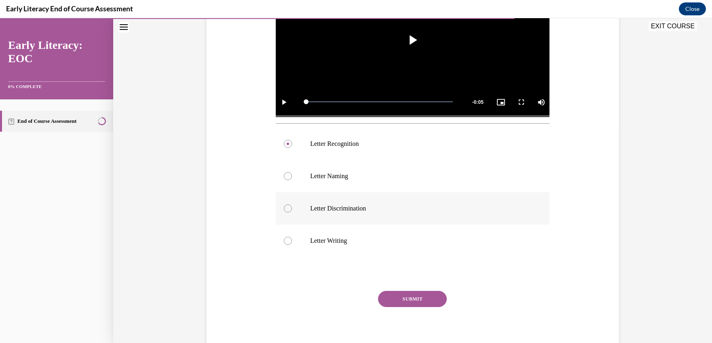
click at [285, 210] on div at bounding box center [288, 209] width 8 height 8
click at [410, 301] on button "SUBMIT" at bounding box center [412, 299] width 69 height 16
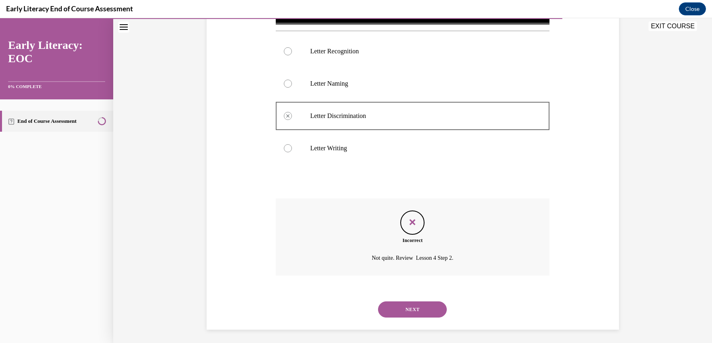
scroll to position [312, 0]
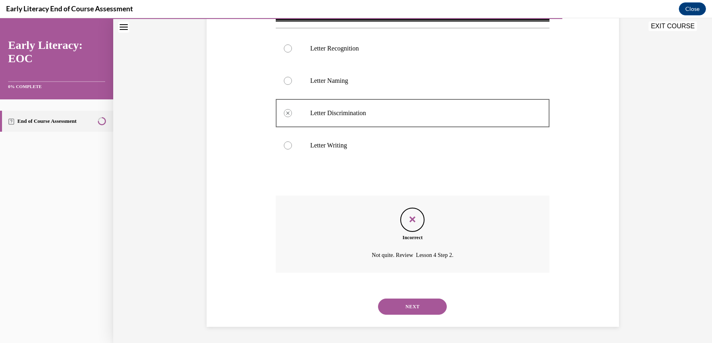
click at [407, 309] on button "NEXT" at bounding box center [412, 307] width 69 height 16
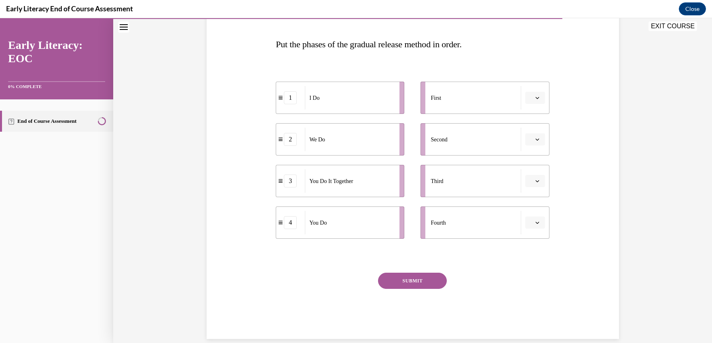
scroll to position [119, 0]
click at [536, 98] on icon "button" at bounding box center [538, 97] width 4 height 4
click at [526, 129] on div "1" at bounding box center [531, 132] width 20 height 16
click at [533, 135] on button "button" at bounding box center [536, 139] width 20 height 12
click at [532, 187] on div "2" at bounding box center [531, 190] width 20 height 16
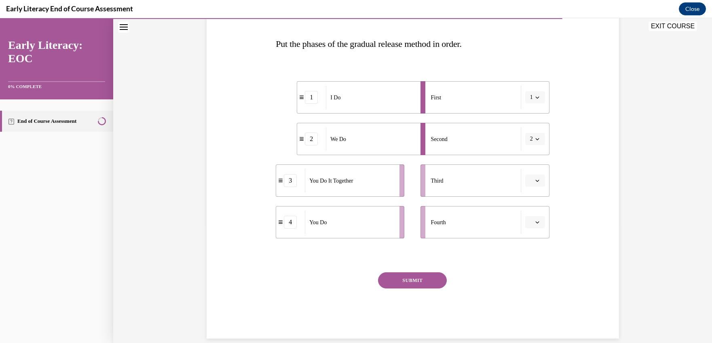
click at [536, 180] on icon "button" at bounding box center [538, 181] width 4 height 2
click at [532, 244] on div "3" at bounding box center [531, 248] width 20 height 16
click at [536, 221] on icon "button" at bounding box center [538, 222] width 4 height 4
click at [528, 304] on span "4" at bounding box center [529, 305] width 3 height 6
click at [419, 280] on button "SUBMIT" at bounding box center [412, 281] width 69 height 16
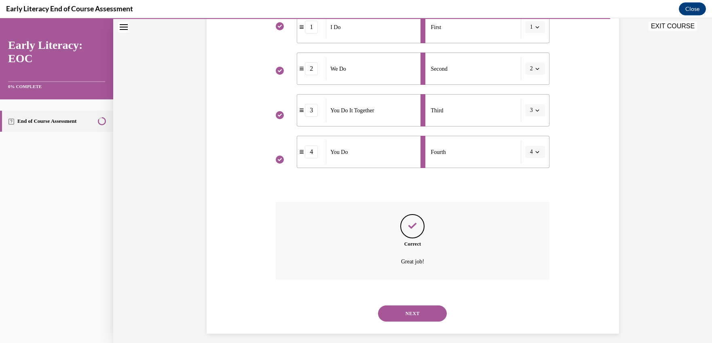
scroll to position [196, 0]
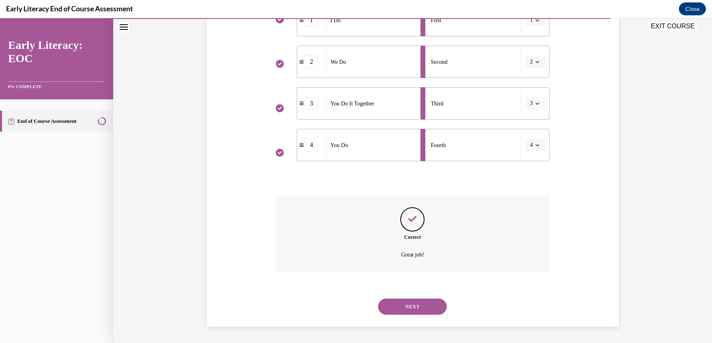
click at [416, 304] on button "NEXT" at bounding box center [412, 307] width 69 height 16
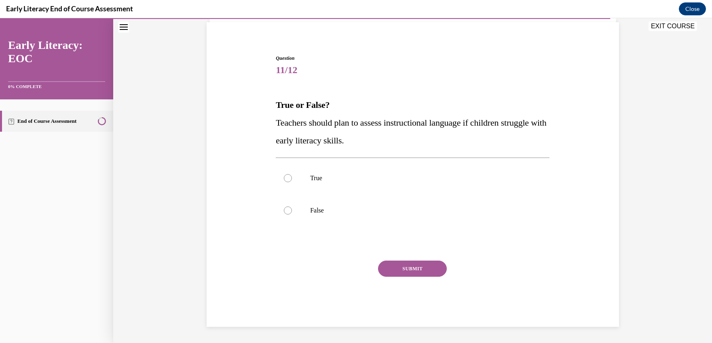
scroll to position [58, 0]
click at [284, 212] on div at bounding box center [288, 211] width 8 height 8
click at [395, 271] on button "SUBMIT" at bounding box center [412, 269] width 69 height 16
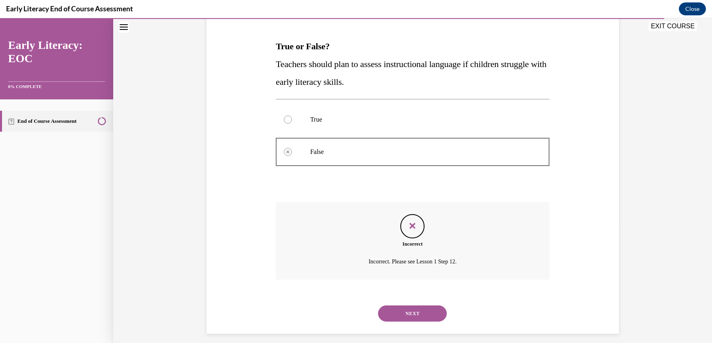
scroll to position [123, 0]
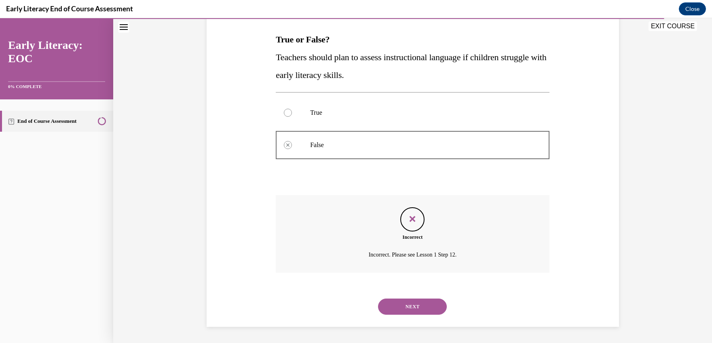
click at [405, 307] on button "NEXT" at bounding box center [412, 307] width 69 height 16
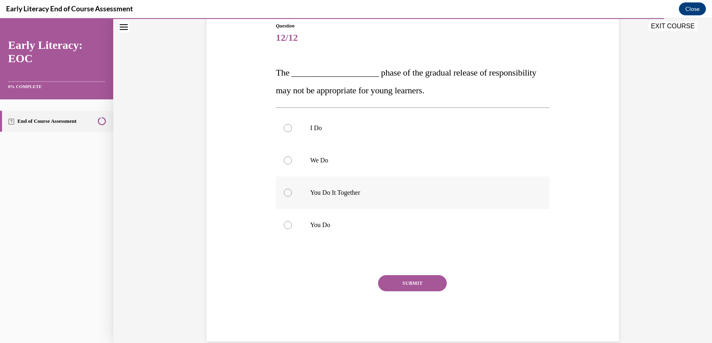
click at [286, 191] on div at bounding box center [288, 193] width 8 height 8
click at [398, 284] on button "SUBMIT" at bounding box center [412, 284] width 69 height 16
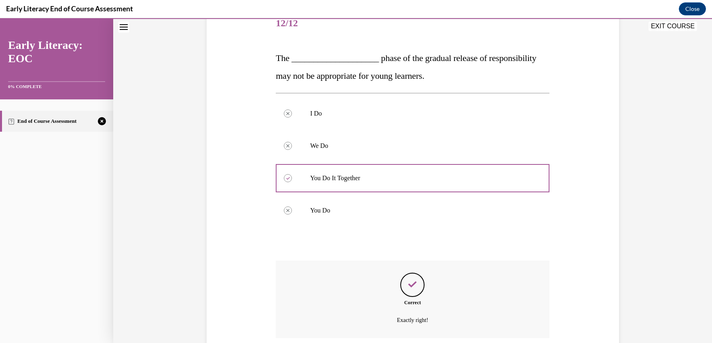
scroll to position [170, 0]
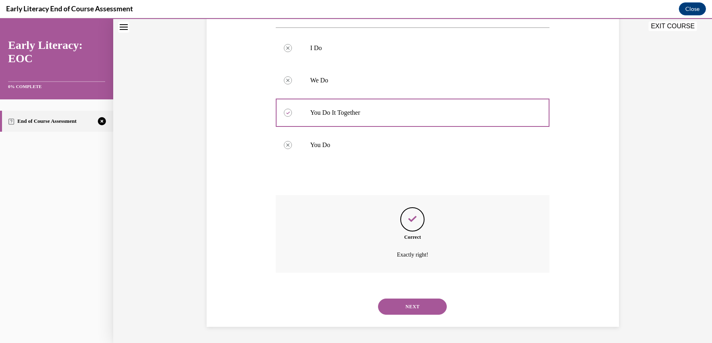
click at [407, 304] on button "NEXT" at bounding box center [412, 307] width 69 height 16
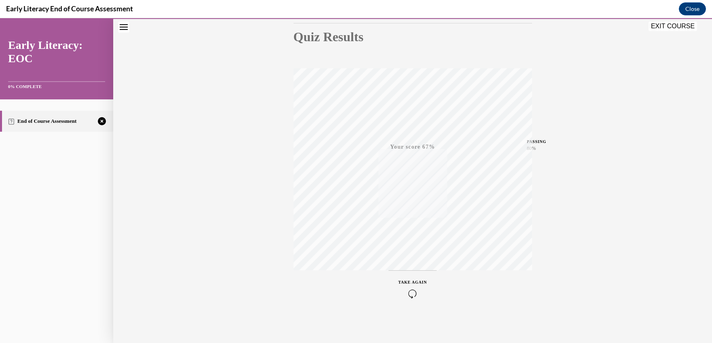
click at [409, 290] on icon "button" at bounding box center [412, 294] width 29 height 9
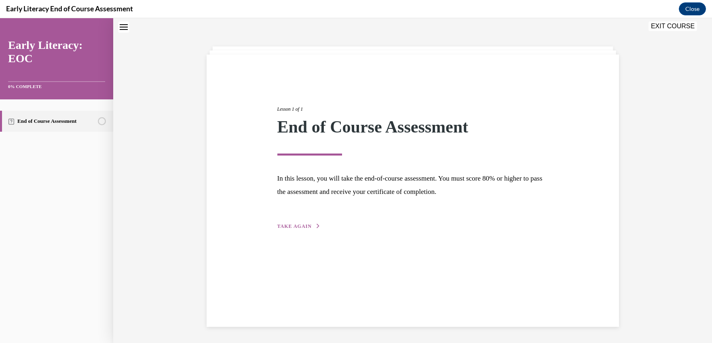
scroll to position [25, 0]
click at [296, 221] on div "Lesson 1 of 1 End of Course Assessment In this lesson, you will take the end-of…" at bounding box center [412, 159] width 283 height 144
click at [292, 227] on span "TAKE AGAIN" at bounding box center [295, 227] width 34 height 6
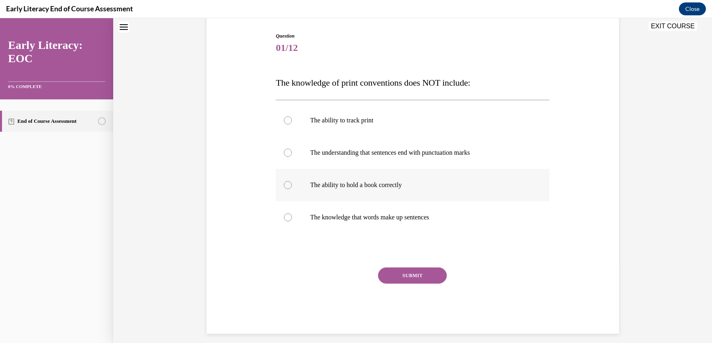
scroll to position [87, 0]
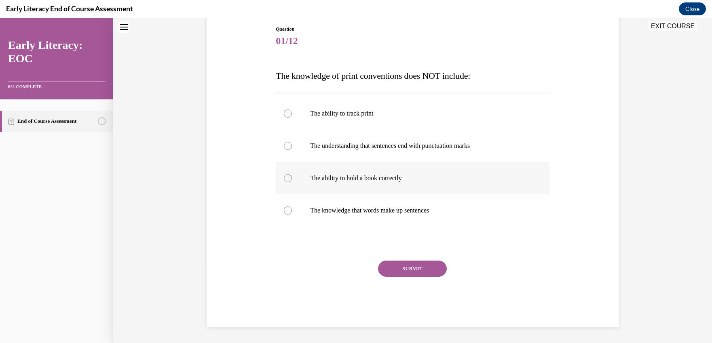
click at [286, 178] on div at bounding box center [288, 178] width 8 height 8
click at [413, 271] on button "SUBMIT" at bounding box center [412, 269] width 69 height 16
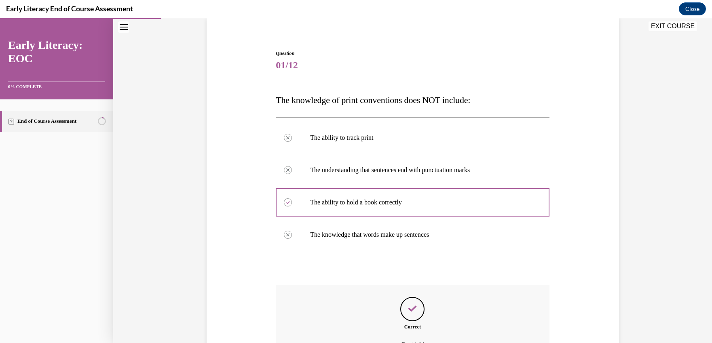
scroll to position [153, 0]
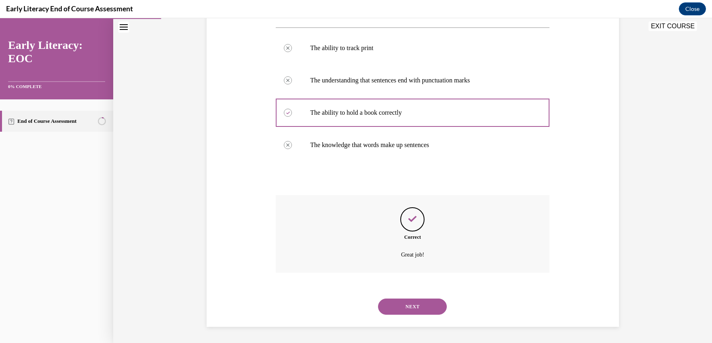
click at [406, 310] on button "NEXT" at bounding box center [412, 307] width 69 height 16
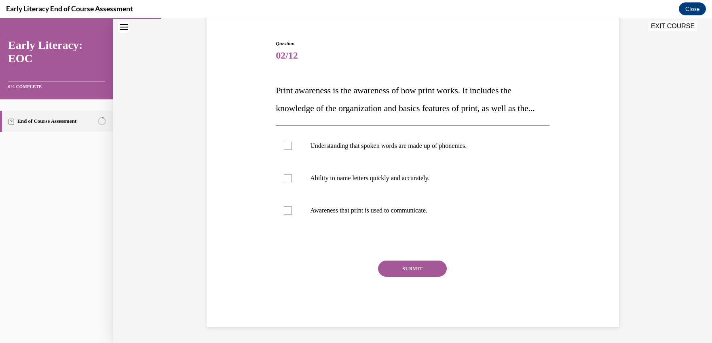
scroll to position [90, 0]
click at [284, 210] on div at bounding box center [288, 211] width 8 height 8
click at [409, 273] on button "SUBMIT" at bounding box center [412, 269] width 69 height 16
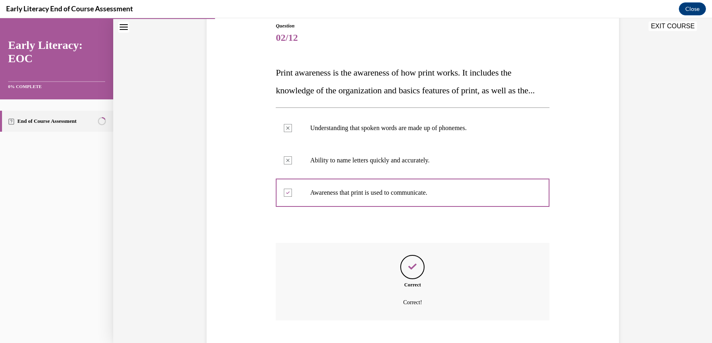
scroll to position [156, 0]
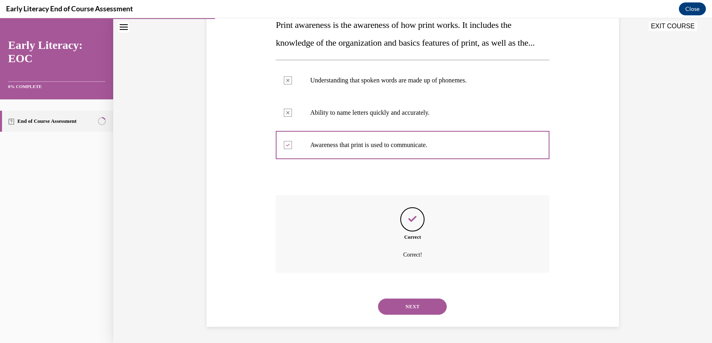
click at [411, 307] on button "NEXT" at bounding box center [412, 307] width 69 height 16
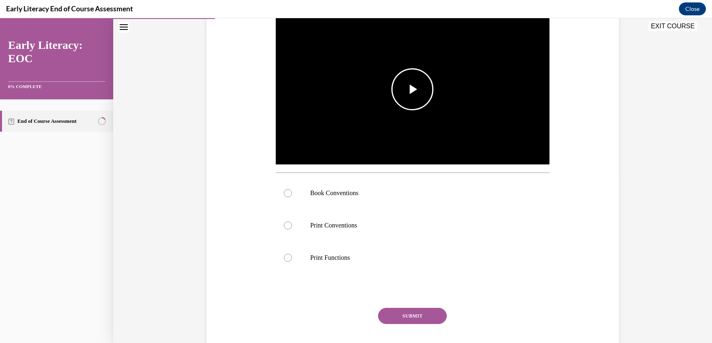
scroll to position [169, 0]
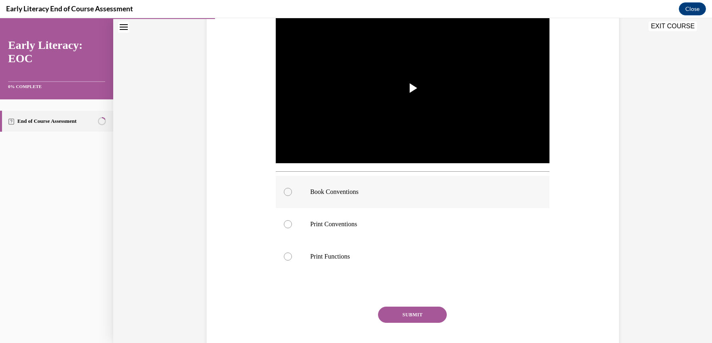
click at [286, 192] on div at bounding box center [288, 192] width 8 height 8
click at [409, 316] on button "SUBMIT" at bounding box center [412, 315] width 69 height 16
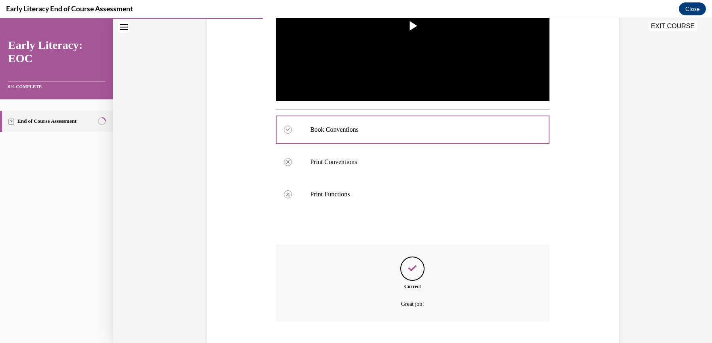
scroll to position [280, 0]
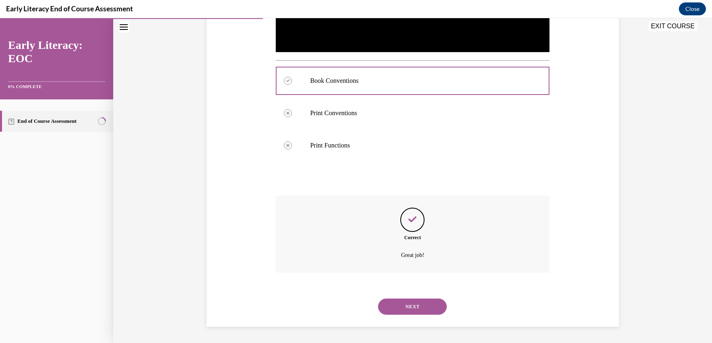
click at [410, 309] on button "NEXT" at bounding box center [412, 307] width 69 height 16
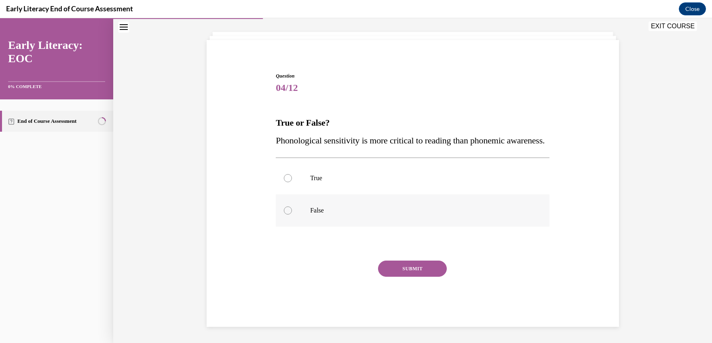
click at [286, 212] on div at bounding box center [288, 211] width 8 height 8
click at [409, 268] on button "SUBMIT" at bounding box center [412, 269] width 69 height 16
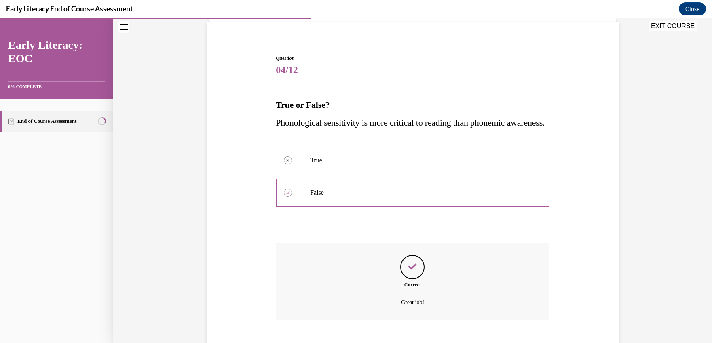
scroll to position [123, 0]
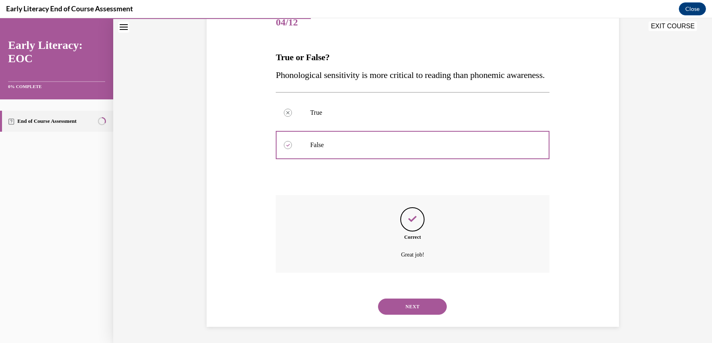
click at [409, 305] on button "NEXT" at bounding box center [412, 307] width 69 height 16
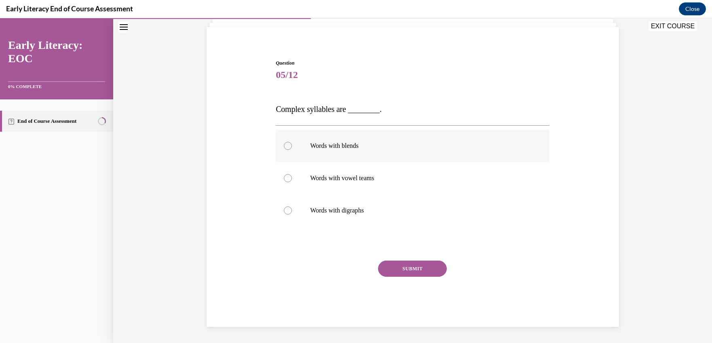
click at [287, 144] on div at bounding box center [288, 146] width 8 height 8
click at [413, 273] on button "SUBMIT" at bounding box center [412, 269] width 69 height 16
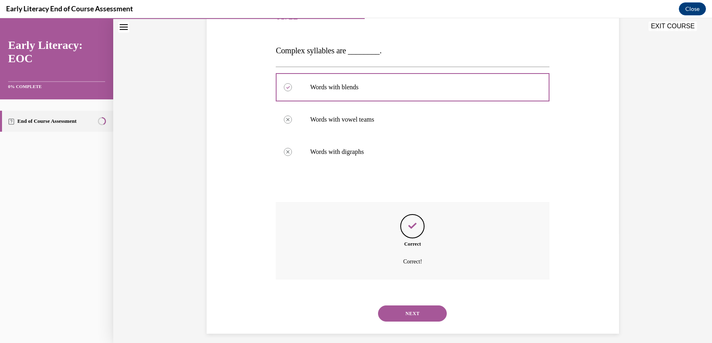
scroll to position [119, 0]
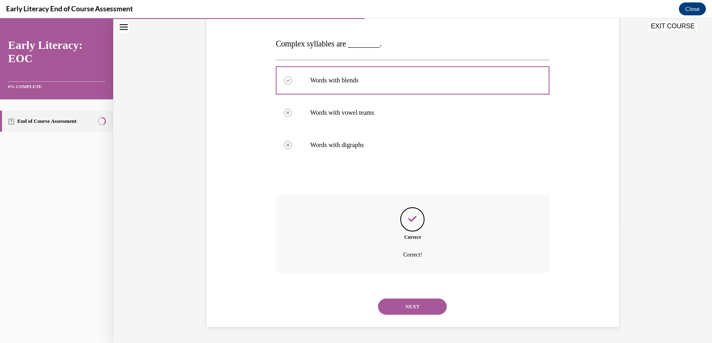
click at [408, 307] on button "NEXT" at bounding box center [412, 307] width 69 height 16
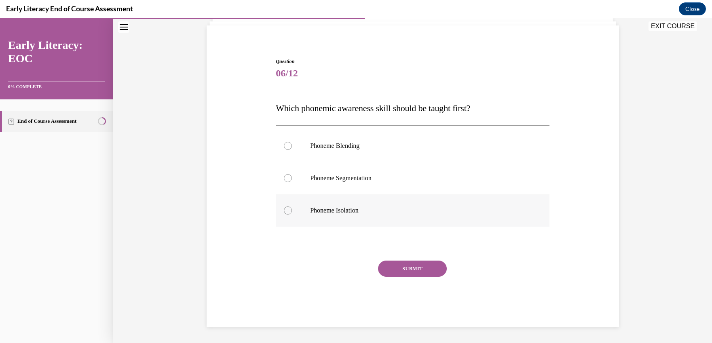
click at [287, 210] on div at bounding box center [288, 211] width 8 height 8
click at [415, 268] on button "SUBMIT" at bounding box center [412, 269] width 69 height 16
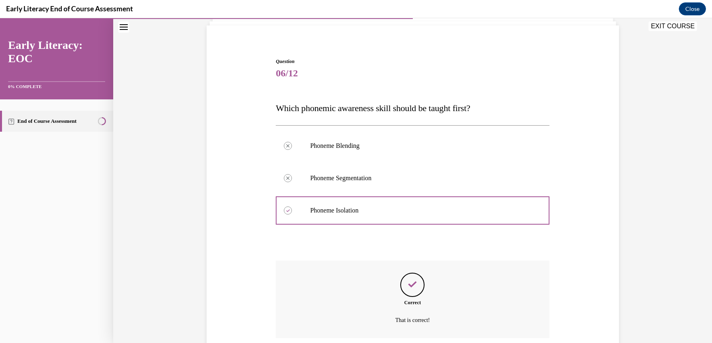
scroll to position [120, 0]
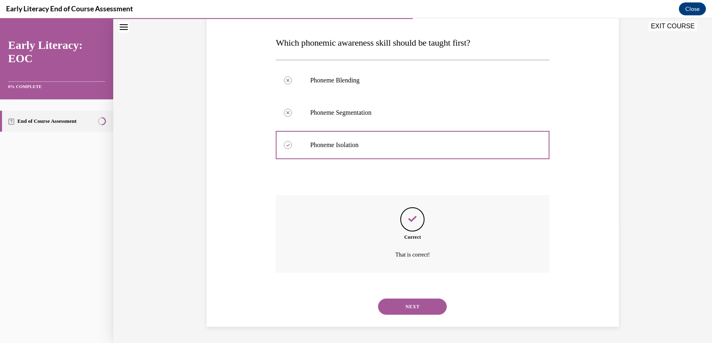
click at [410, 307] on button "NEXT" at bounding box center [412, 307] width 69 height 16
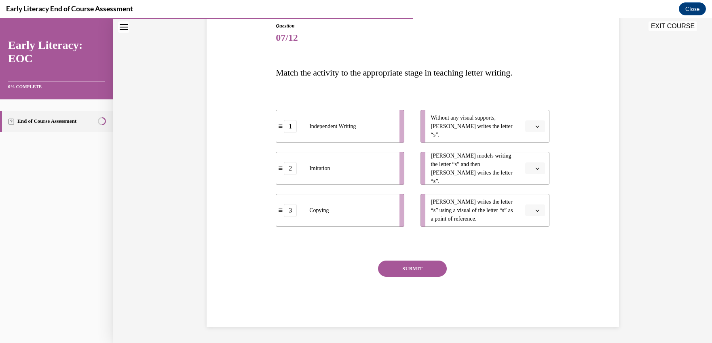
scroll to position [90, 0]
click at [536, 126] on icon "button" at bounding box center [538, 127] width 4 height 2
click at [530, 157] on span "1" at bounding box center [529, 160] width 3 height 6
click at [536, 169] on icon "button" at bounding box center [538, 169] width 4 height 2
click at [532, 219] on div "2" at bounding box center [531, 219] width 20 height 16
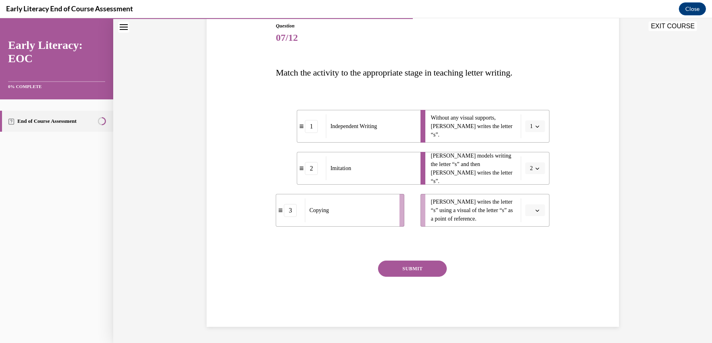
click at [536, 210] on icon "button" at bounding box center [538, 211] width 4 height 2
click at [528, 278] on span "3" at bounding box center [529, 277] width 3 height 6
click at [425, 271] on button "SUBMIT" at bounding box center [412, 269] width 69 height 16
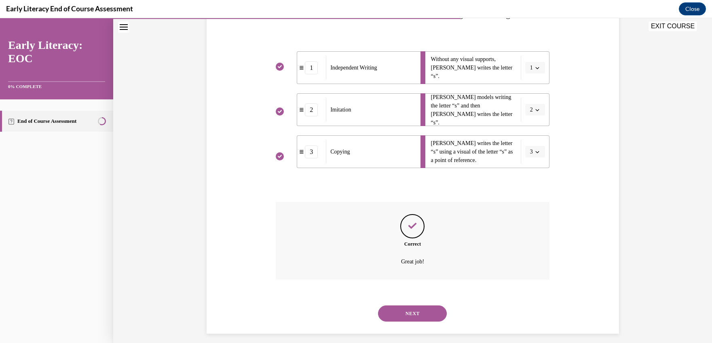
scroll to position [156, 0]
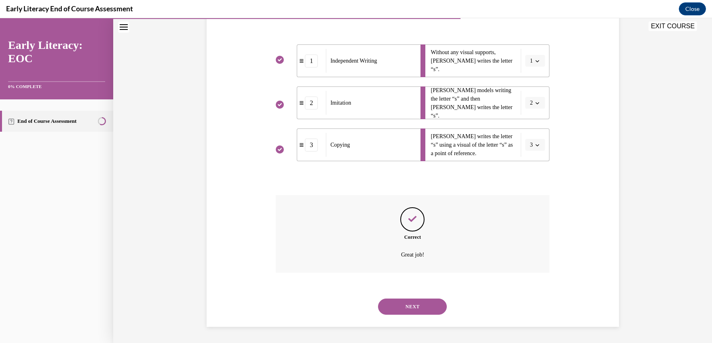
click at [409, 305] on button "NEXT" at bounding box center [412, 307] width 69 height 16
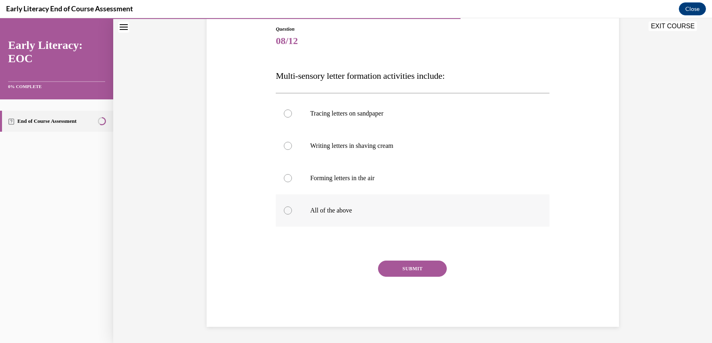
click at [284, 211] on div at bounding box center [288, 211] width 8 height 8
click at [409, 269] on button "SUBMIT" at bounding box center [412, 269] width 69 height 16
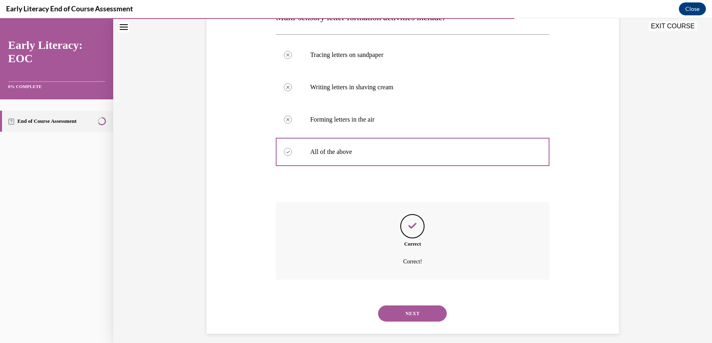
scroll to position [153, 0]
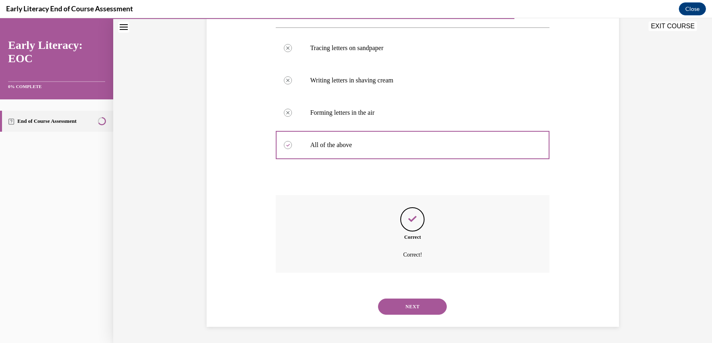
click at [404, 304] on button "NEXT" at bounding box center [412, 307] width 69 height 16
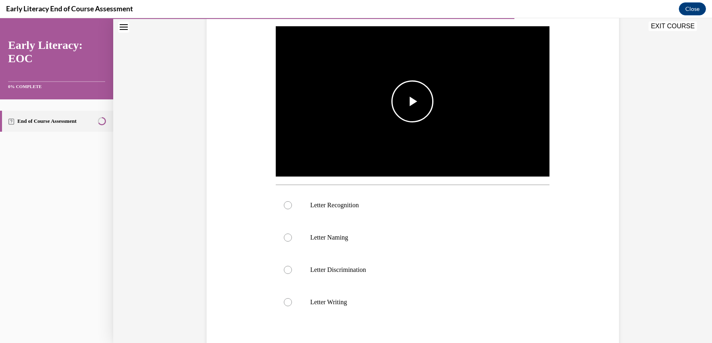
scroll to position [159, 0]
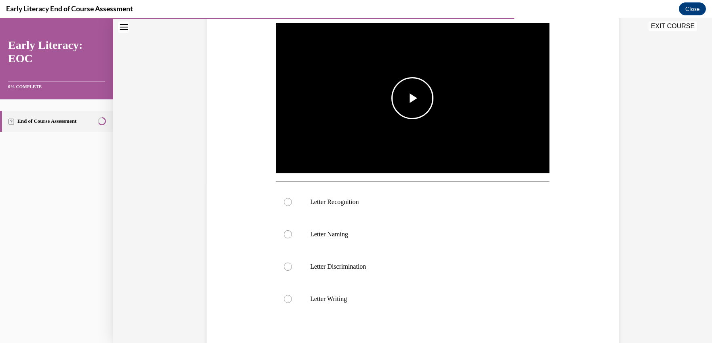
click at [413, 98] on span "Video player" at bounding box center [413, 98] width 0 height 0
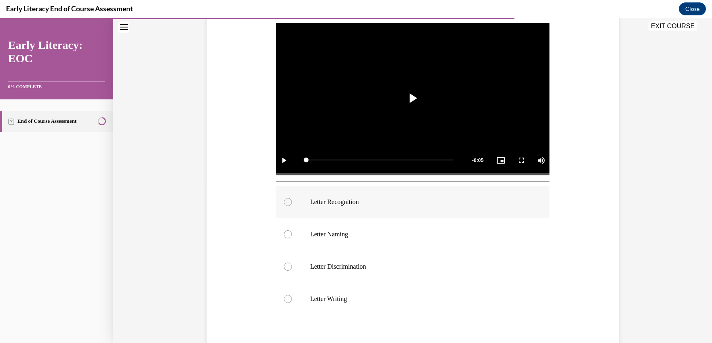
click at [284, 201] on div at bounding box center [288, 202] width 8 height 8
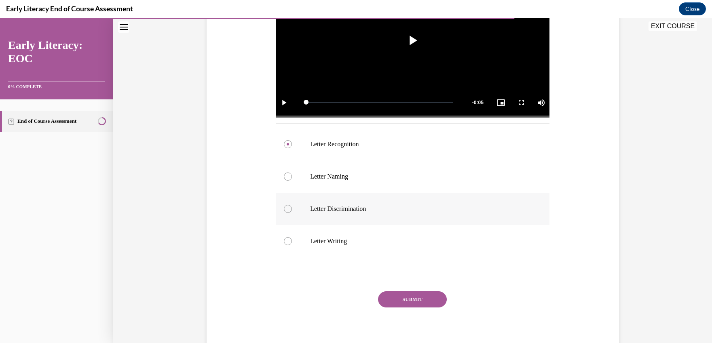
scroll to position [247, 0]
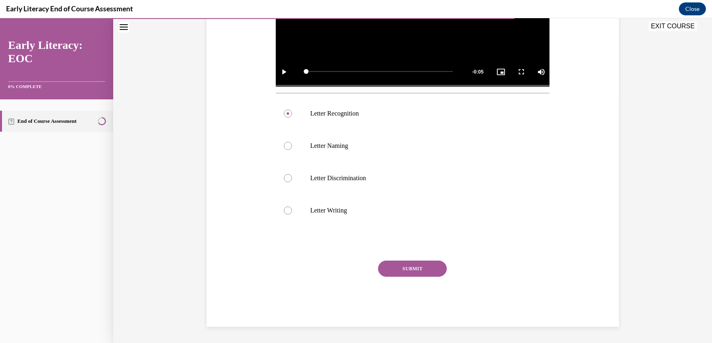
click at [405, 269] on button "SUBMIT" at bounding box center [412, 269] width 69 height 16
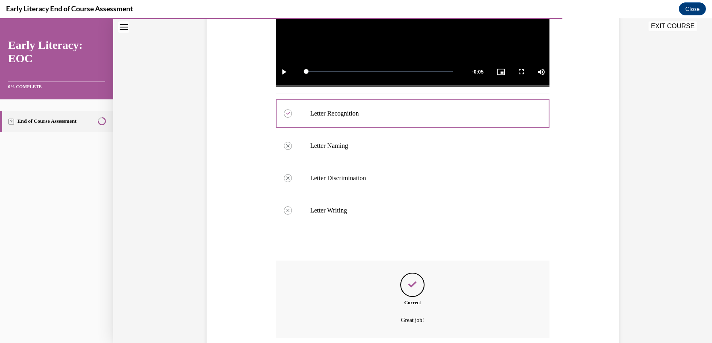
scroll to position [312, 0]
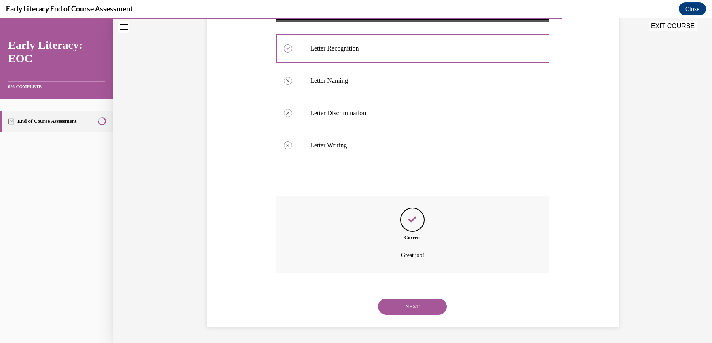
click at [391, 310] on button "NEXT" at bounding box center [412, 307] width 69 height 16
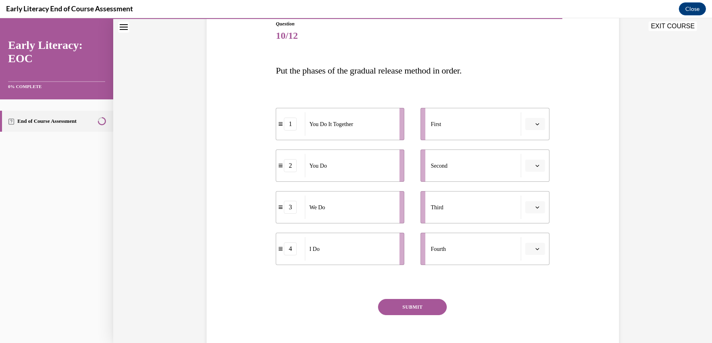
scroll to position [93, 0]
click at [536, 123] on icon "button" at bounding box center [538, 123] width 4 height 4
click at [529, 204] on span "4" at bounding box center [529, 206] width 3 height 6
click at [535, 162] on span "button" at bounding box center [538, 165] width 6 height 6
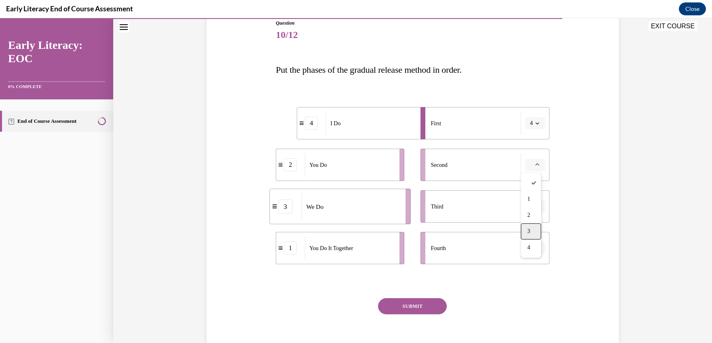
click at [532, 232] on div "3" at bounding box center [531, 232] width 20 height 16
click at [536, 205] on icon "button" at bounding box center [538, 207] width 4 height 4
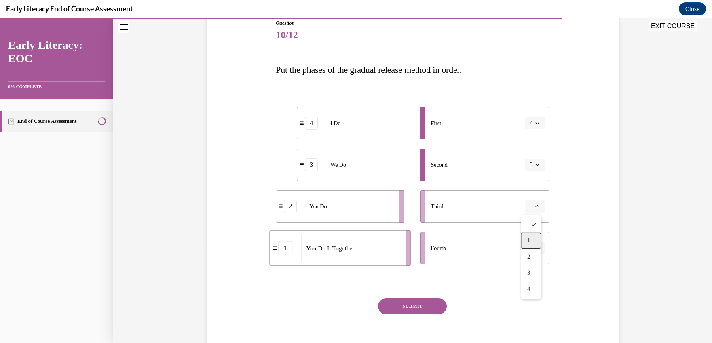
click at [532, 242] on div "1" at bounding box center [531, 241] width 20 height 16
click at [536, 249] on icon "button" at bounding box center [538, 249] width 4 height 2
click at [530, 297] on span "2" at bounding box center [529, 299] width 3 height 6
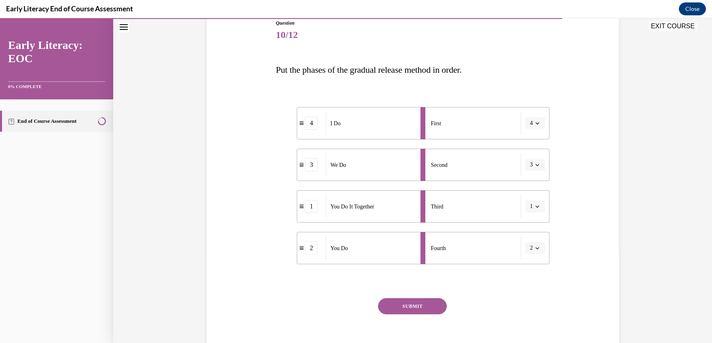
click at [414, 305] on button "SUBMIT" at bounding box center [412, 307] width 69 height 16
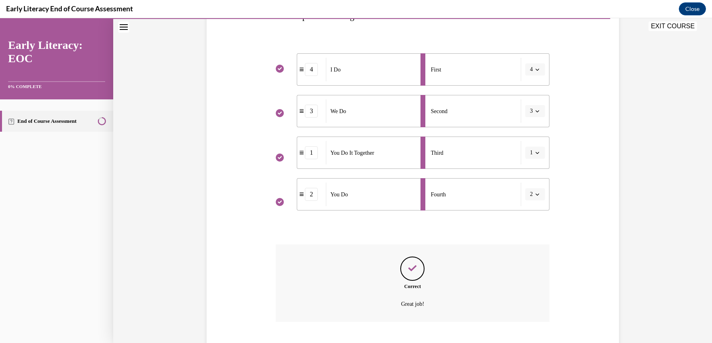
scroll to position [196, 0]
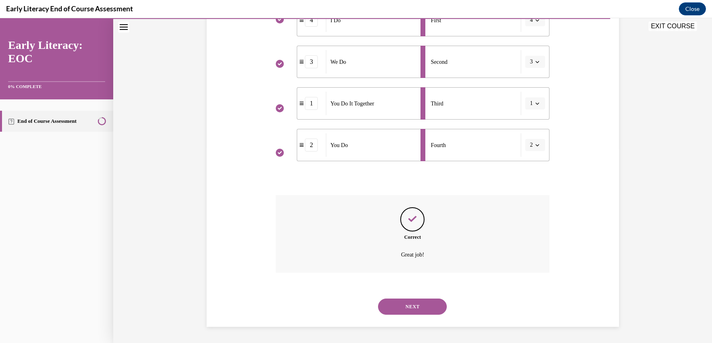
click at [413, 307] on button "NEXT" at bounding box center [412, 307] width 69 height 16
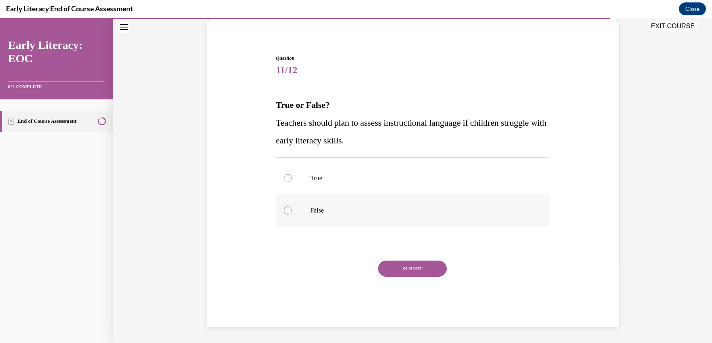
click at [286, 208] on div at bounding box center [288, 211] width 8 height 8
click at [405, 268] on button "SUBMIT" at bounding box center [412, 269] width 69 height 16
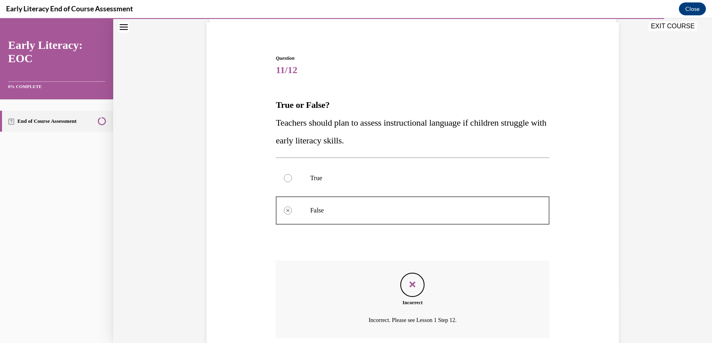
scroll to position [123, 0]
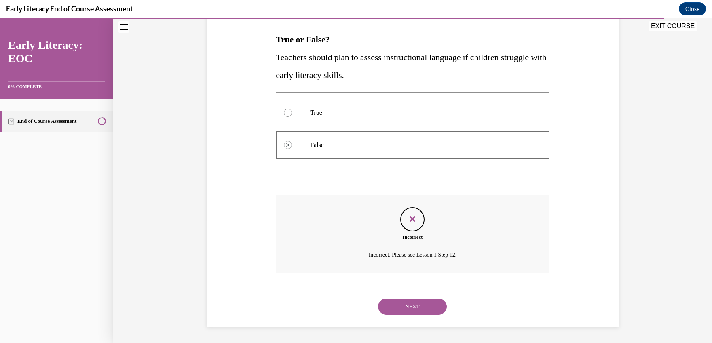
click at [410, 308] on button "NEXT" at bounding box center [412, 307] width 69 height 16
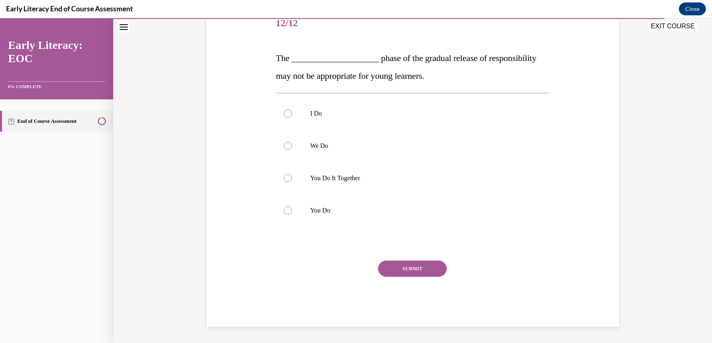
scroll to position [90, 0]
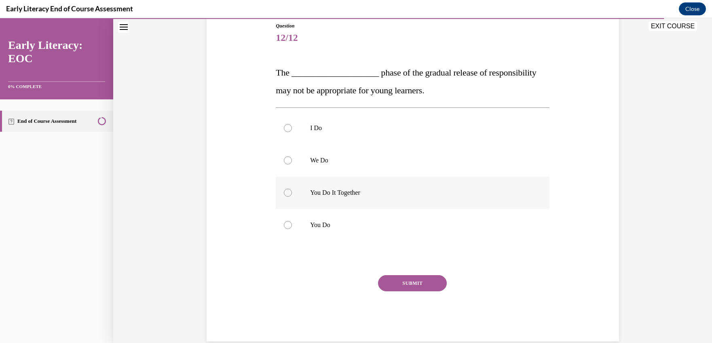
click at [287, 195] on div at bounding box center [288, 193] width 8 height 8
click at [406, 287] on button "SUBMIT" at bounding box center [412, 284] width 69 height 16
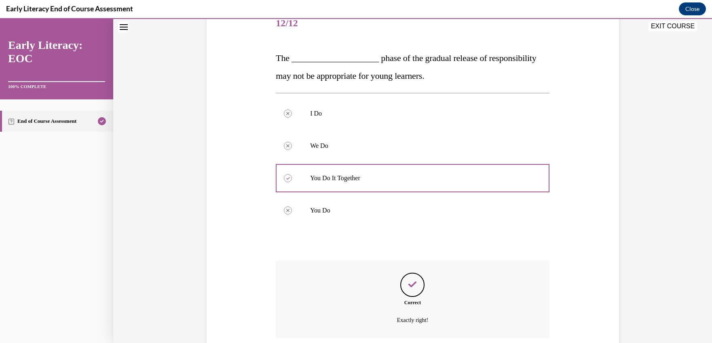
scroll to position [170, 0]
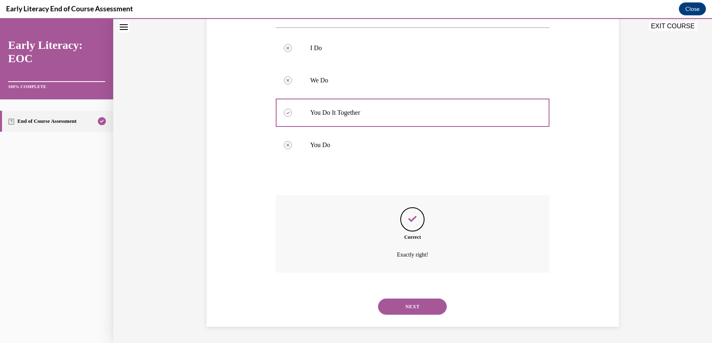
click at [407, 306] on button "NEXT" at bounding box center [412, 307] width 69 height 16
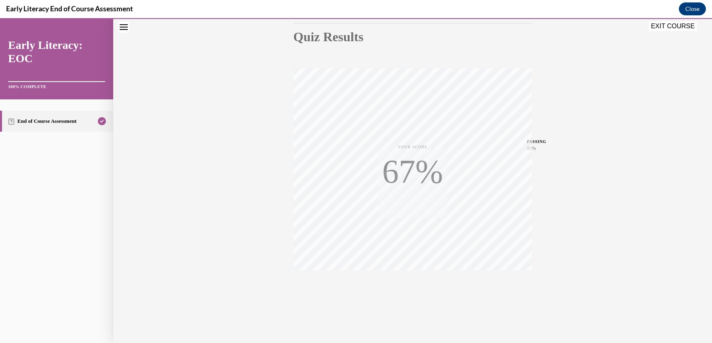
scroll to position [89, 0]
click at [682, 25] on button "EXIT COURSE" at bounding box center [673, 26] width 49 height 10
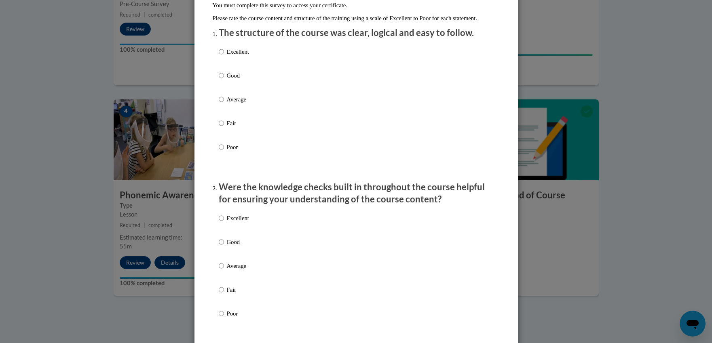
scroll to position [88, 0]
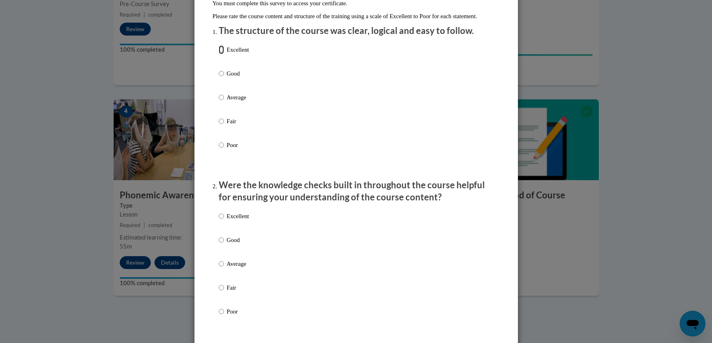
click at [220, 54] on input "Excellent" at bounding box center [221, 49] width 5 height 9
radio input "true"
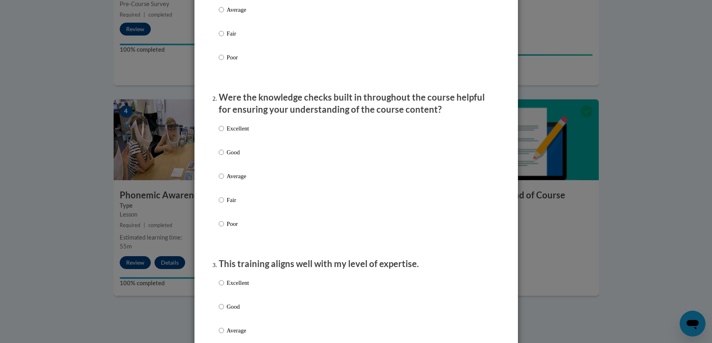
scroll to position [251, 0]
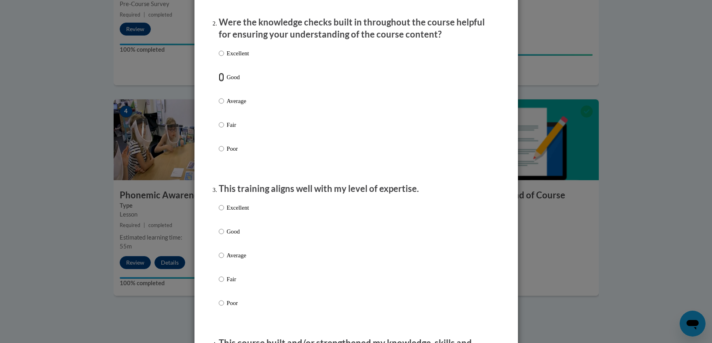
click at [219, 82] on input "Good" at bounding box center [221, 77] width 5 height 9
radio input "true"
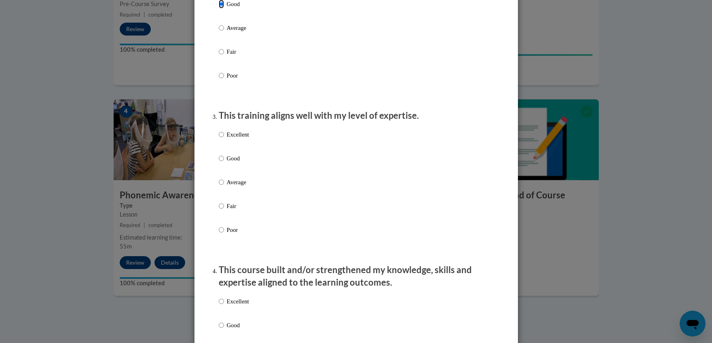
scroll to position [375, 0]
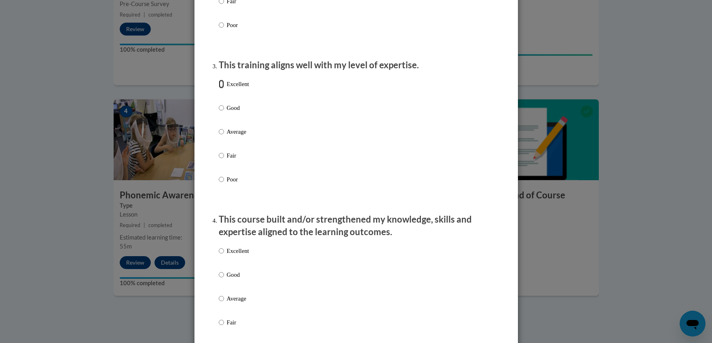
click at [219, 89] on input "Excellent" at bounding box center [221, 84] width 5 height 9
radio input "true"
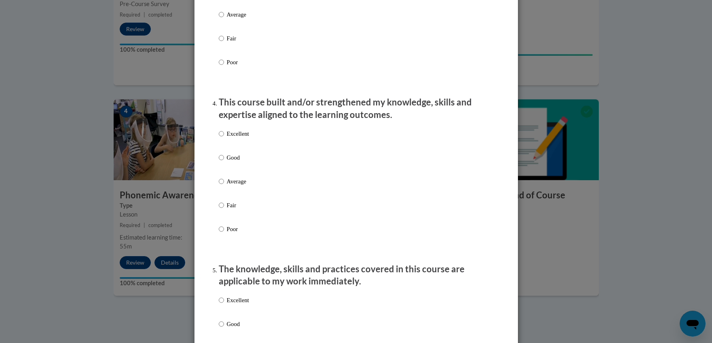
scroll to position [579, 0]
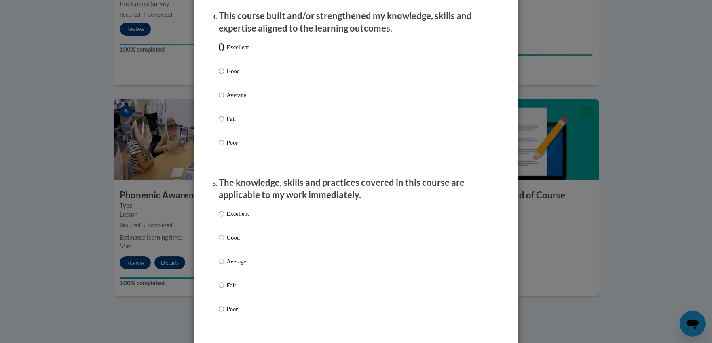
click at [219, 52] on input "Excellent" at bounding box center [221, 47] width 5 height 9
radio input "true"
click at [219, 218] on input "Excellent" at bounding box center [221, 214] width 5 height 9
radio input "true"
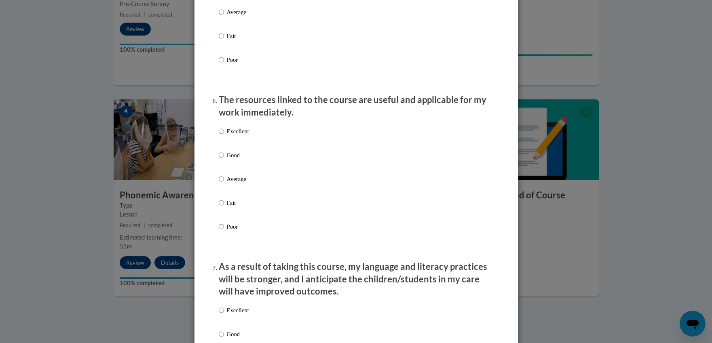
scroll to position [747, 0]
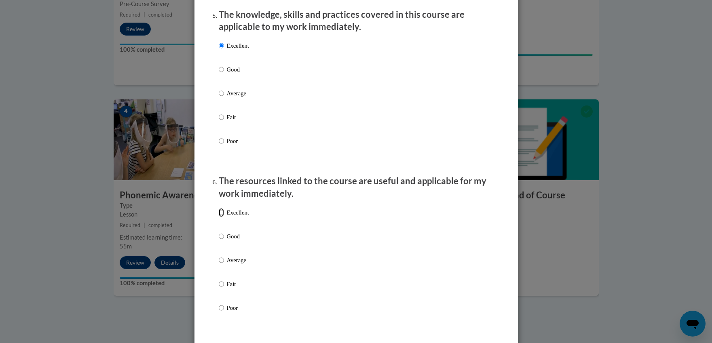
click at [219, 217] on input "Excellent" at bounding box center [221, 212] width 5 height 9
radio input "true"
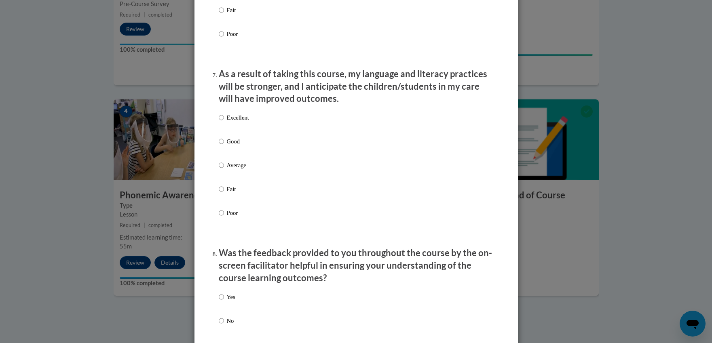
scroll to position [1032, 0]
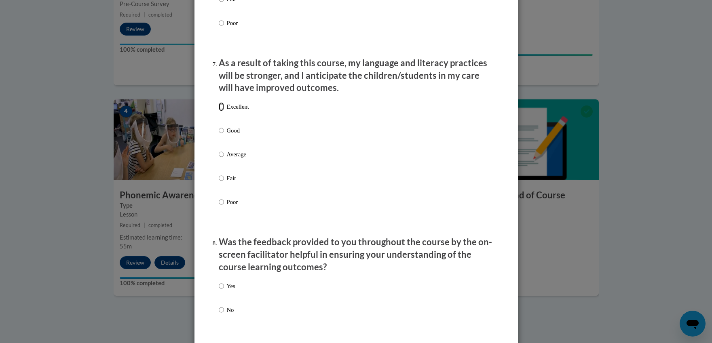
click at [219, 111] on input "Excellent" at bounding box center [221, 106] width 5 height 9
radio input "true"
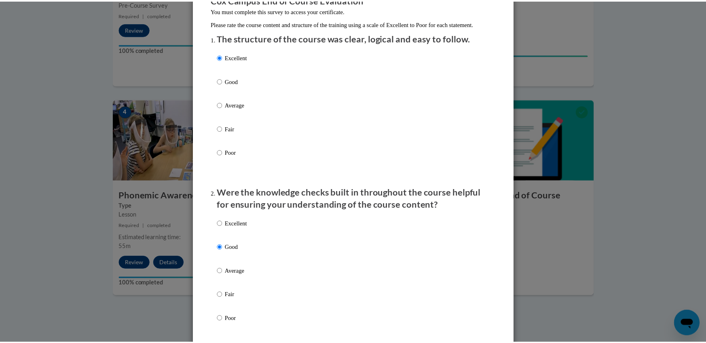
scroll to position [0, 0]
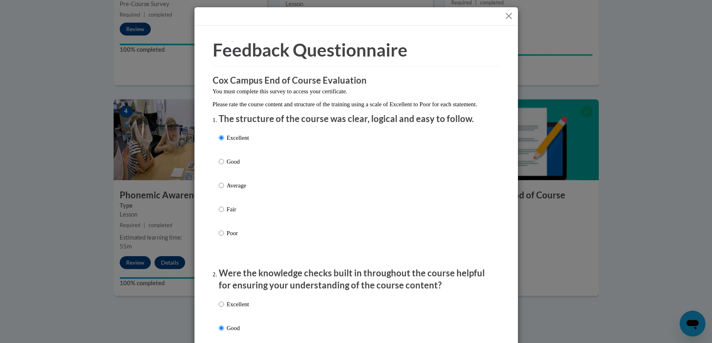
click at [504, 13] on button "Close" at bounding box center [509, 16] width 10 height 10
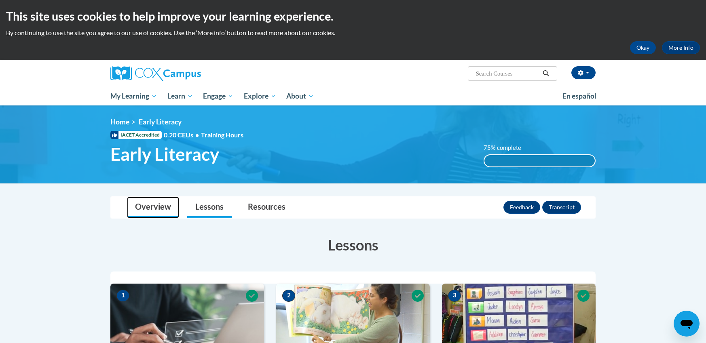
click at [157, 209] on link "Overview" at bounding box center [153, 207] width 52 height 21
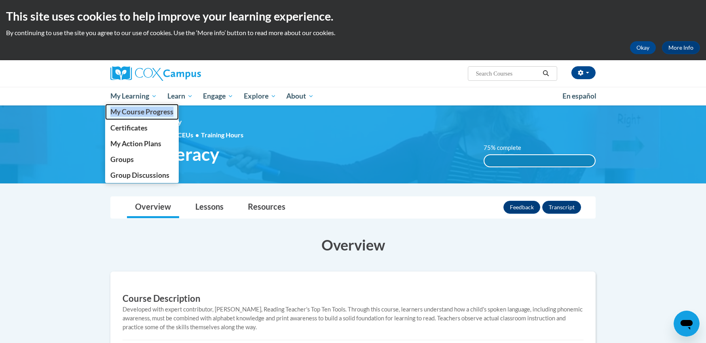
click at [122, 111] on span "My Course Progress" at bounding box center [141, 112] width 63 height 8
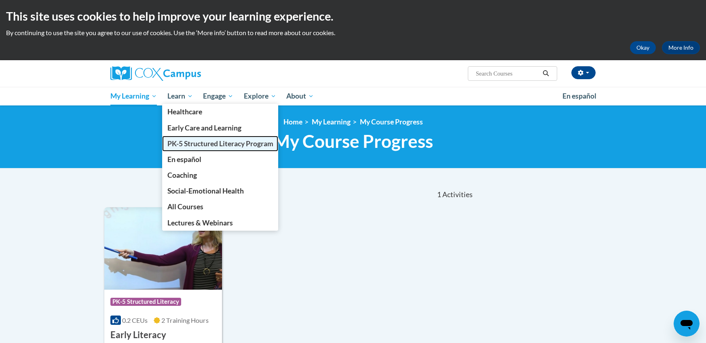
click at [189, 145] on span "PK-5 Structured Literacy Program" at bounding box center [220, 144] width 106 height 8
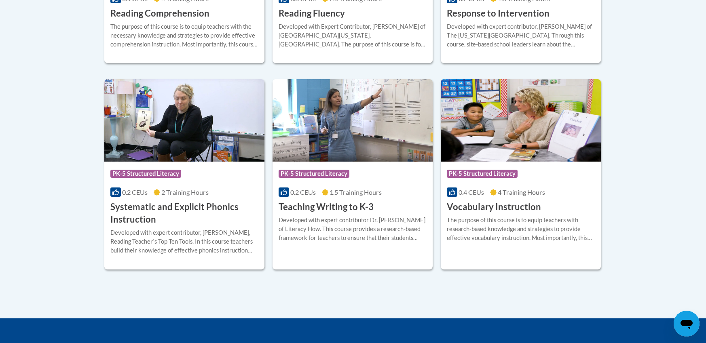
scroll to position [907, 0]
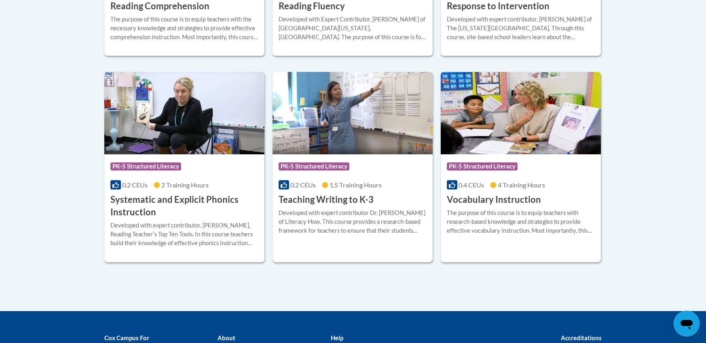
click at [327, 200] on h3 "Teaching Writing to K-3" at bounding box center [326, 200] width 95 height 13
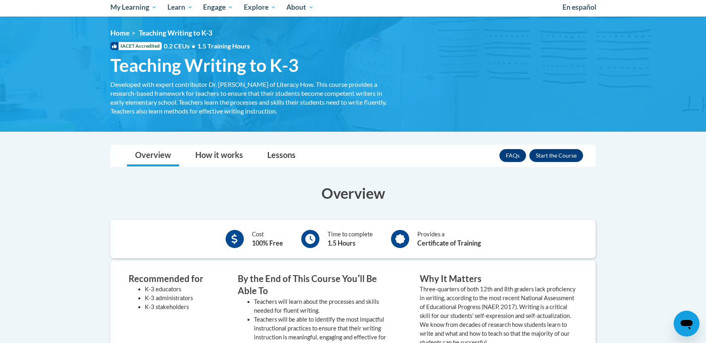
scroll to position [93, 0]
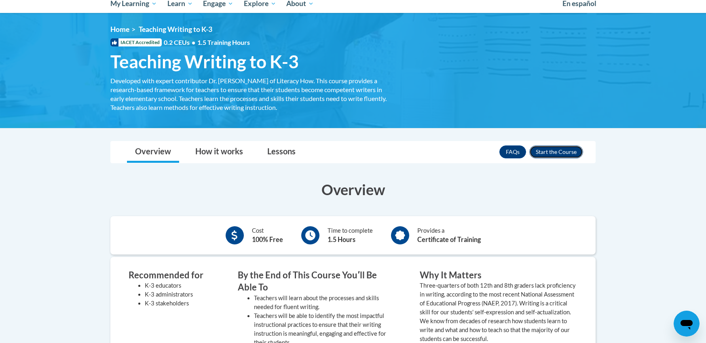
click at [557, 154] on button "Enroll" at bounding box center [557, 152] width 54 height 13
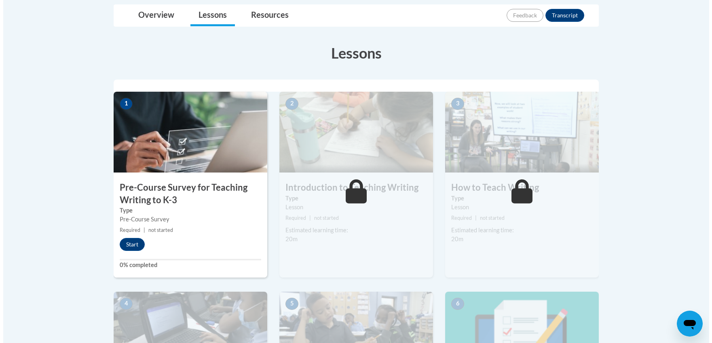
scroll to position [210, 0]
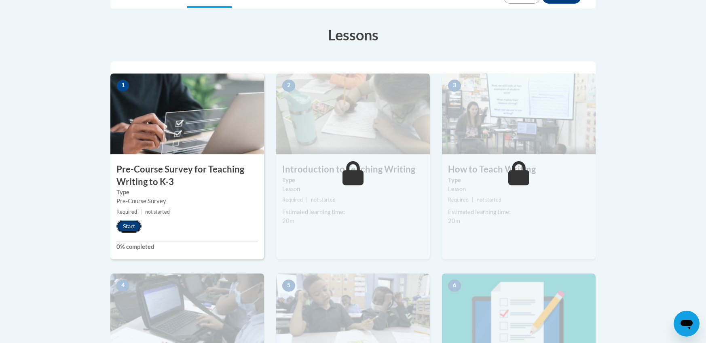
click at [129, 224] on button "Start" at bounding box center [129, 226] width 25 height 13
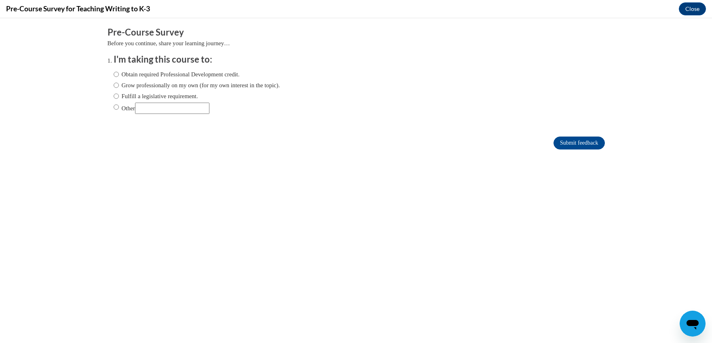
scroll to position [0, 0]
click at [114, 96] on input "Fulfill a legislative requirement." at bounding box center [116, 96] width 5 height 9
radio input "true"
click at [579, 143] on input "Submit feedback" at bounding box center [579, 143] width 51 height 13
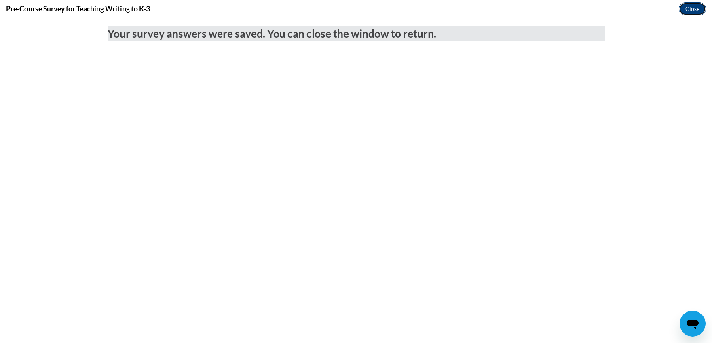
click at [695, 5] on button "Close" at bounding box center [692, 8] width 27 height 13
